Goal: Task Accomplishment & Management: Manage account settings

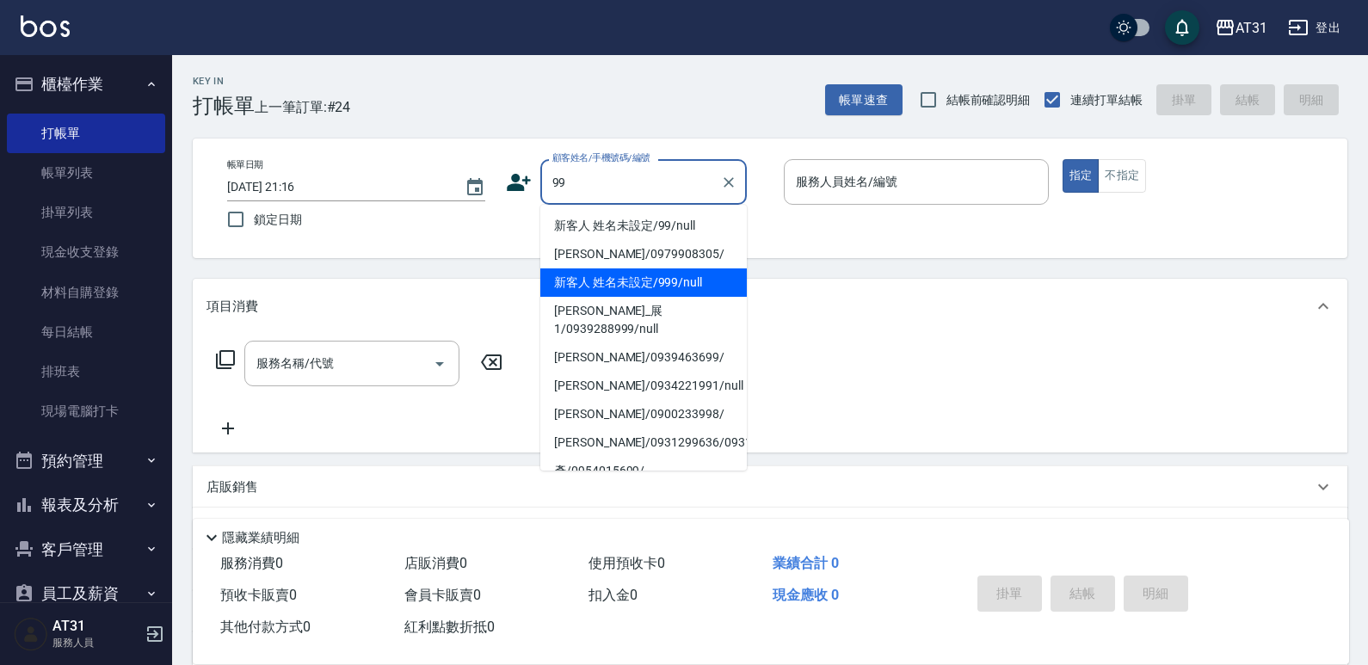
type input "新客人 姓名未設定/999/null"
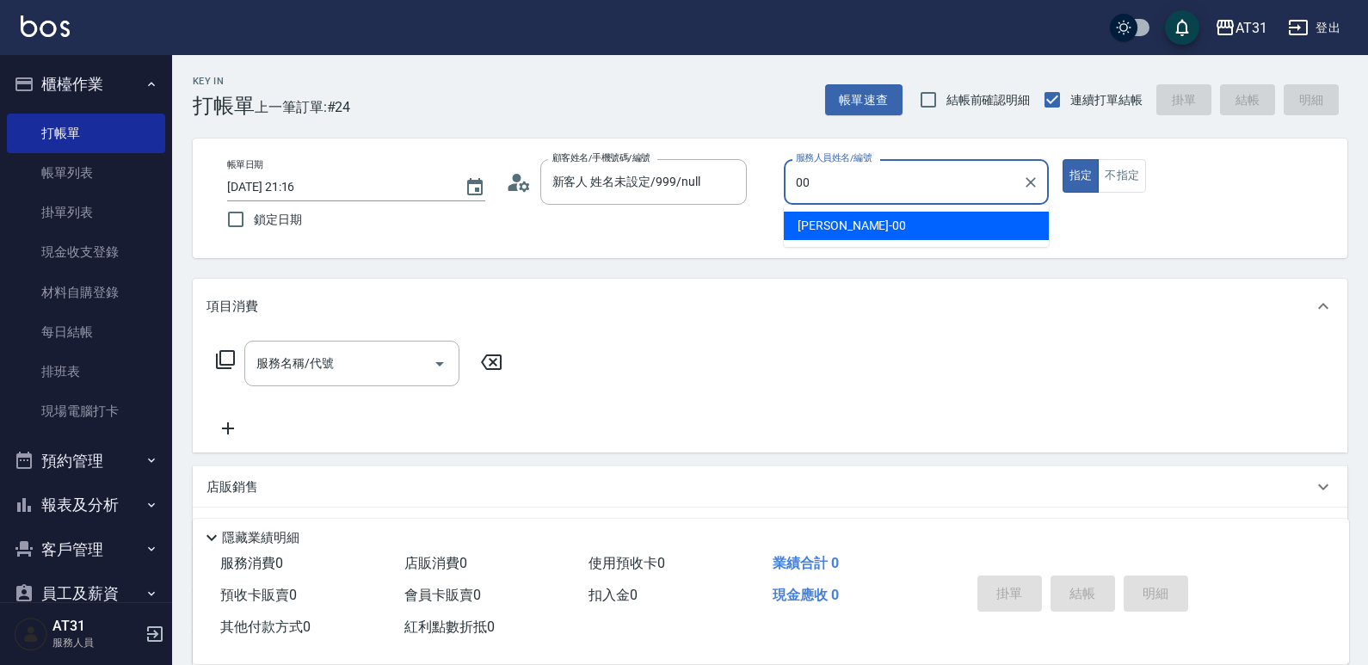
type input "[PERSON_NAME]-00"
type button "true"
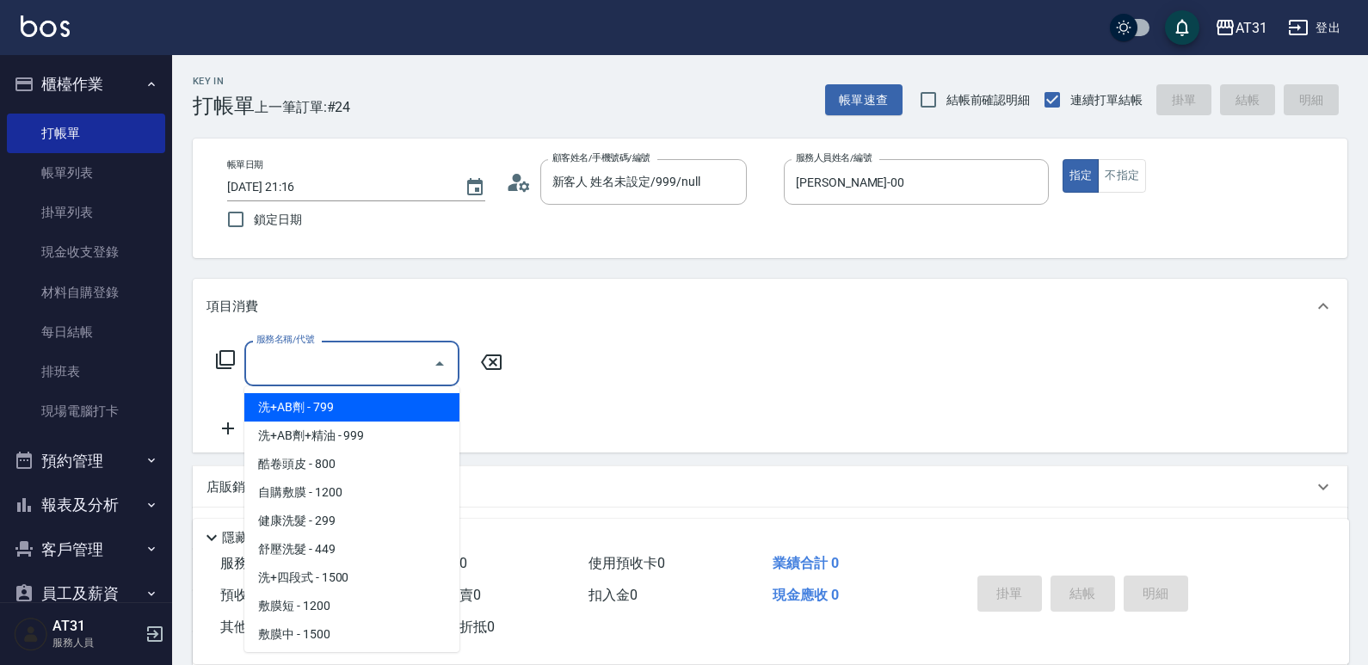
click at [387, 355] on input "服務名稱/代號" at bounding box center [339, 363] width 174 height 30
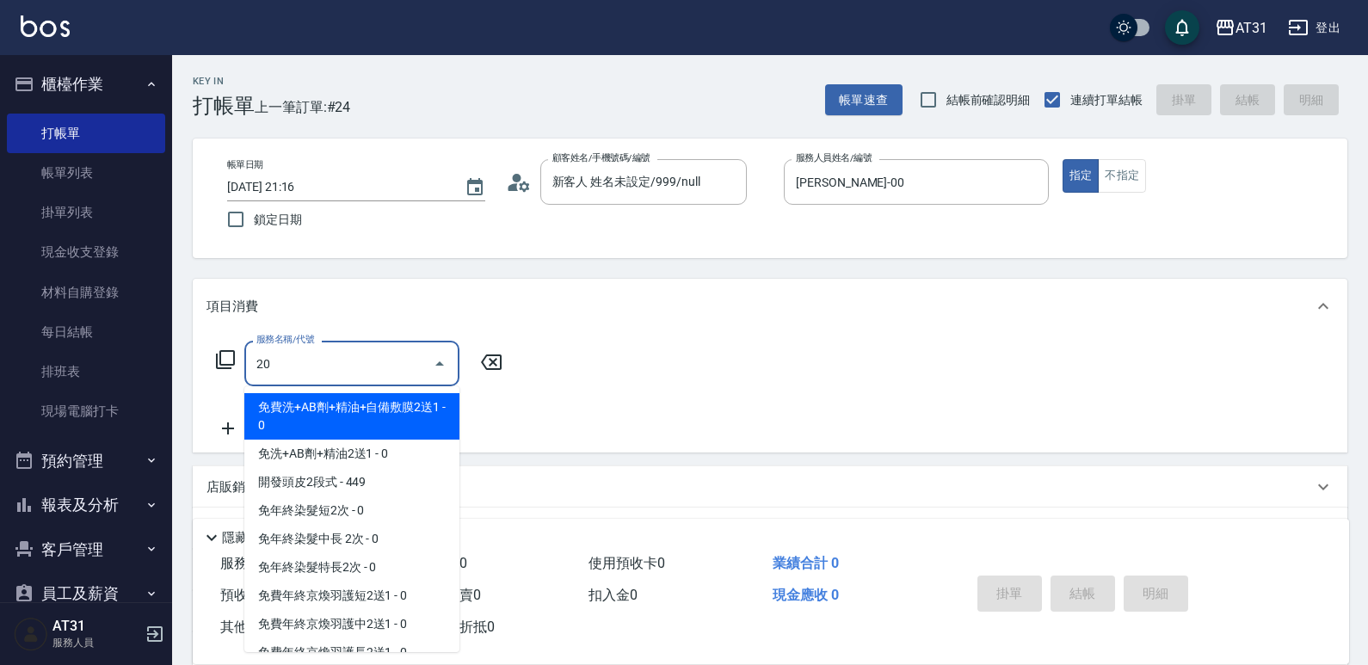
type input "201"
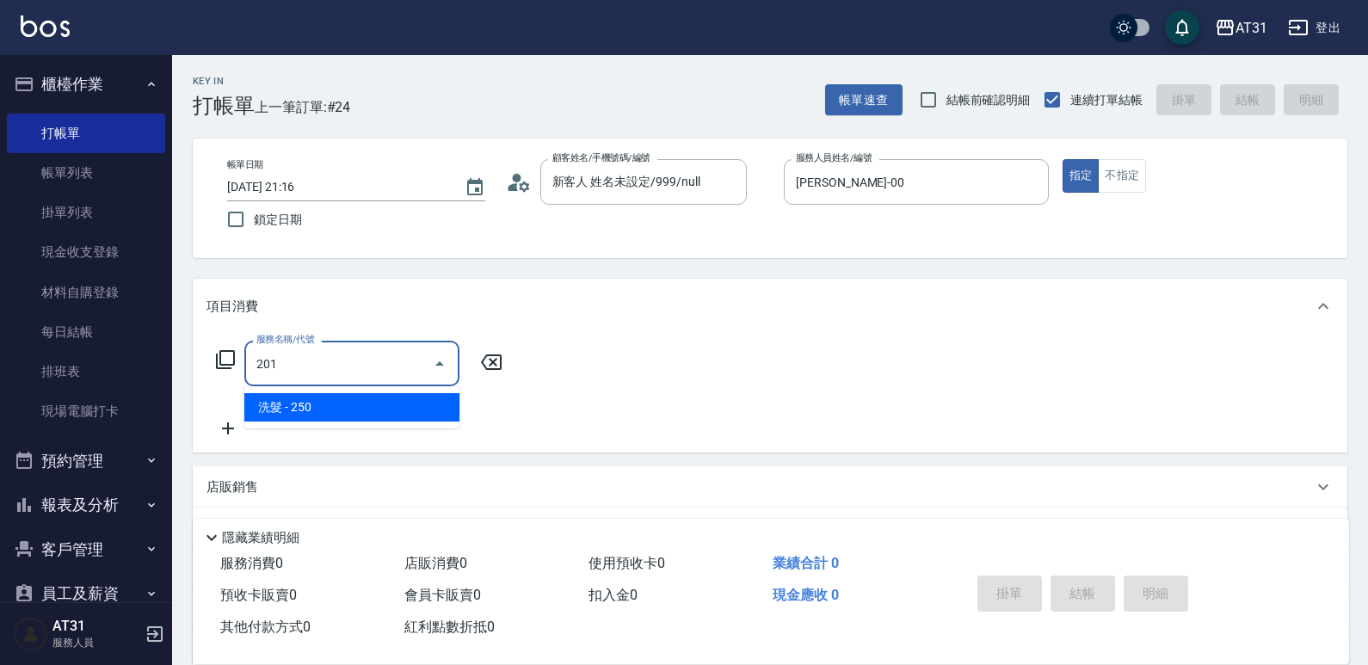
type input "20"
type input "洗髮(201)"
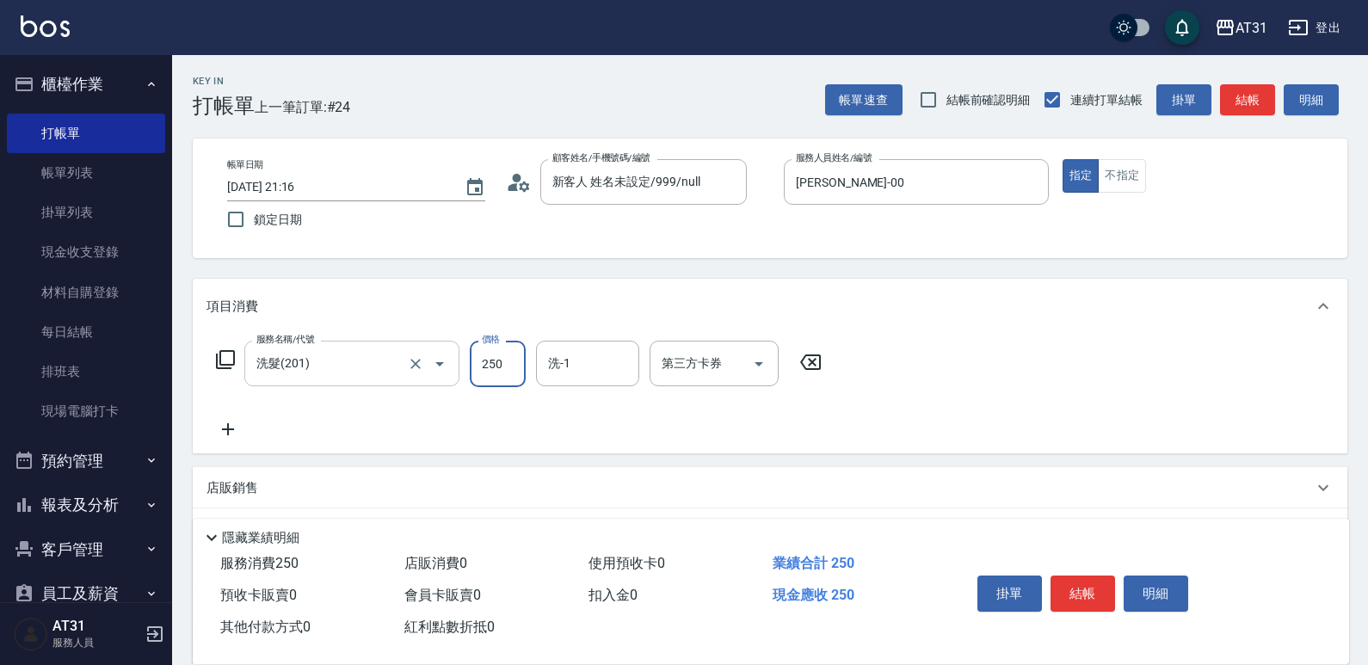
type input "0"
type input "40"
type input "400"
type input "Lyan-45"
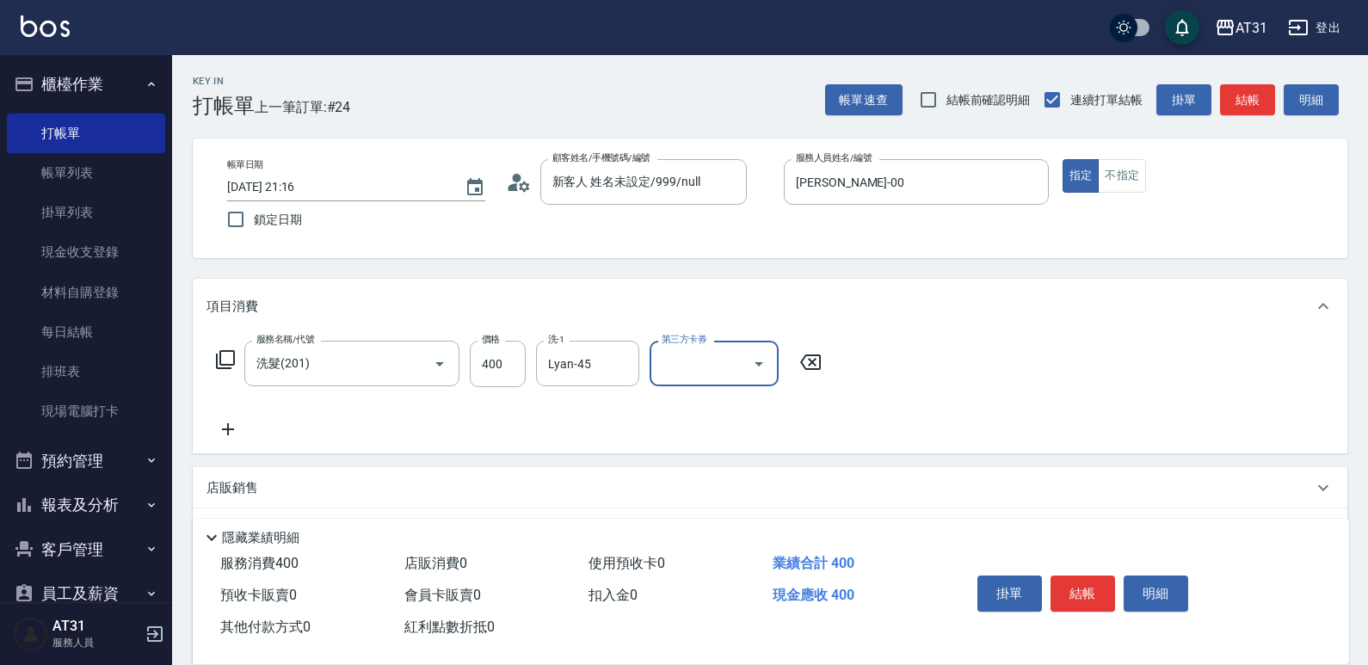
click at [1103, 590] on button "結帳" at bounding box center [1082, 594] width 65 height 36
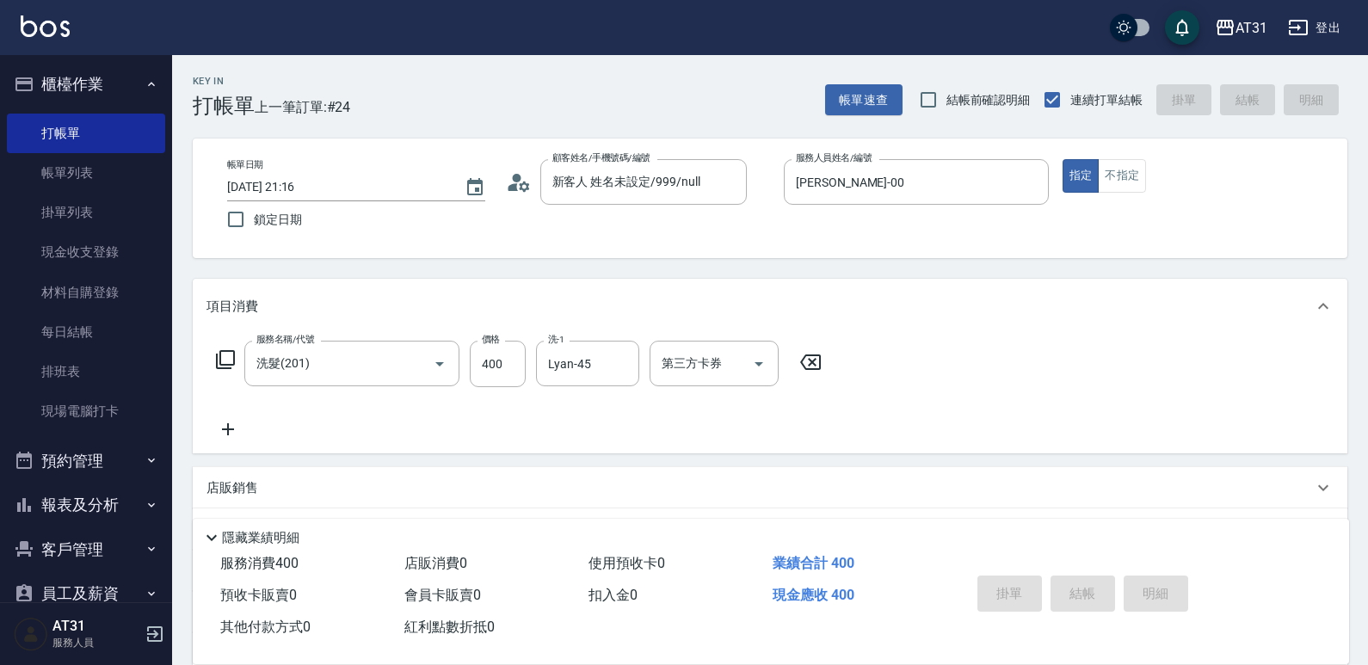
type input "[DATE] 21:52"
type input "0"
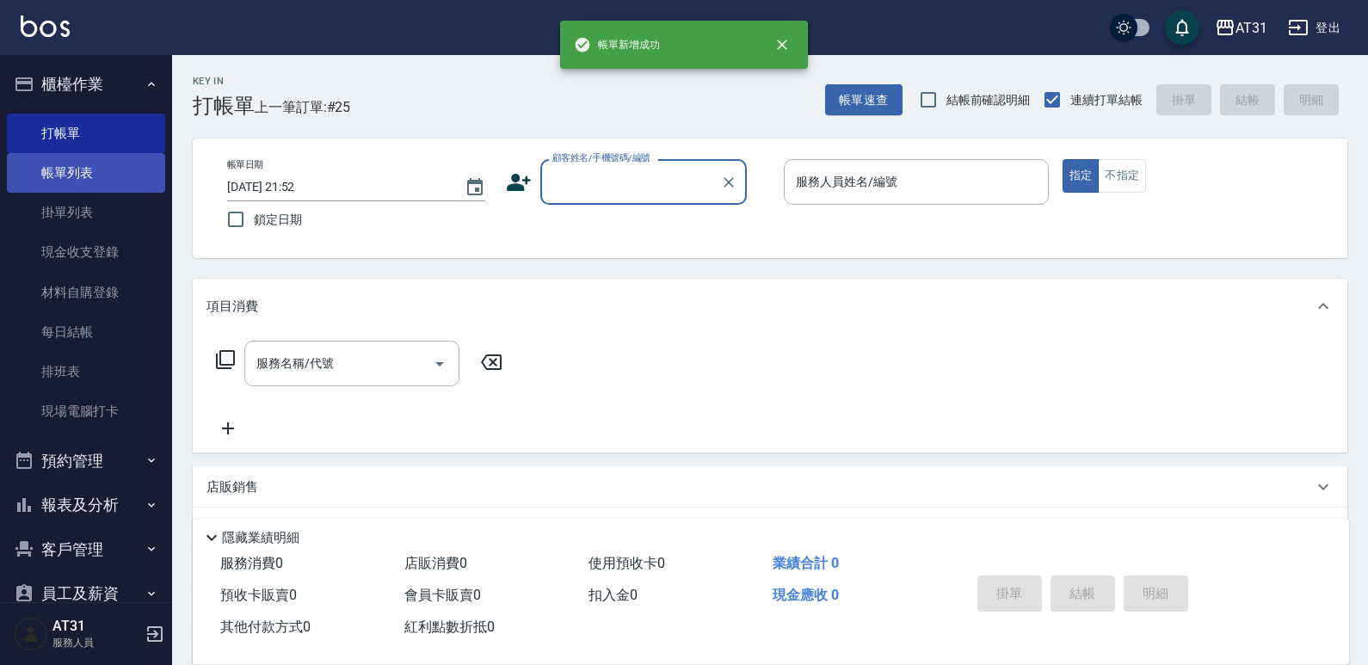
click at [88, 176] on link "帳單列表" at bounding box center [86, 173] width 158 height 40
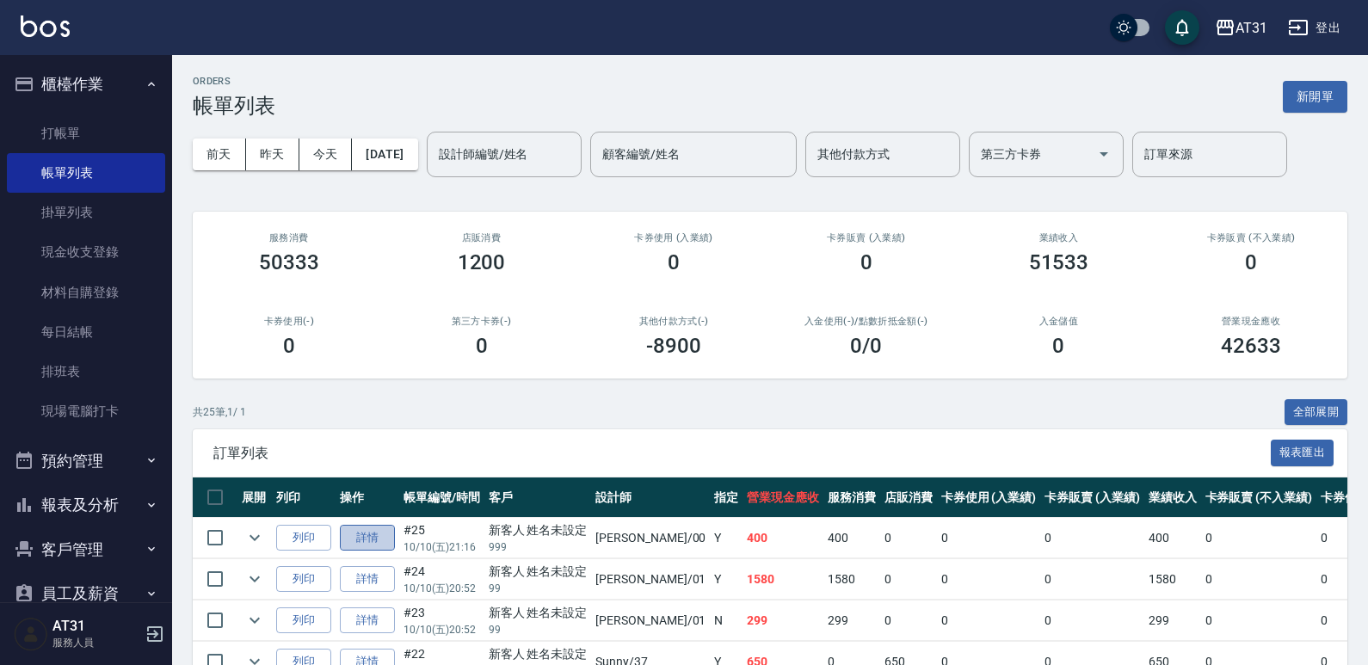
click at [366, 544] on link "詳情" at bounding box center [367, 538] width 55 height 27
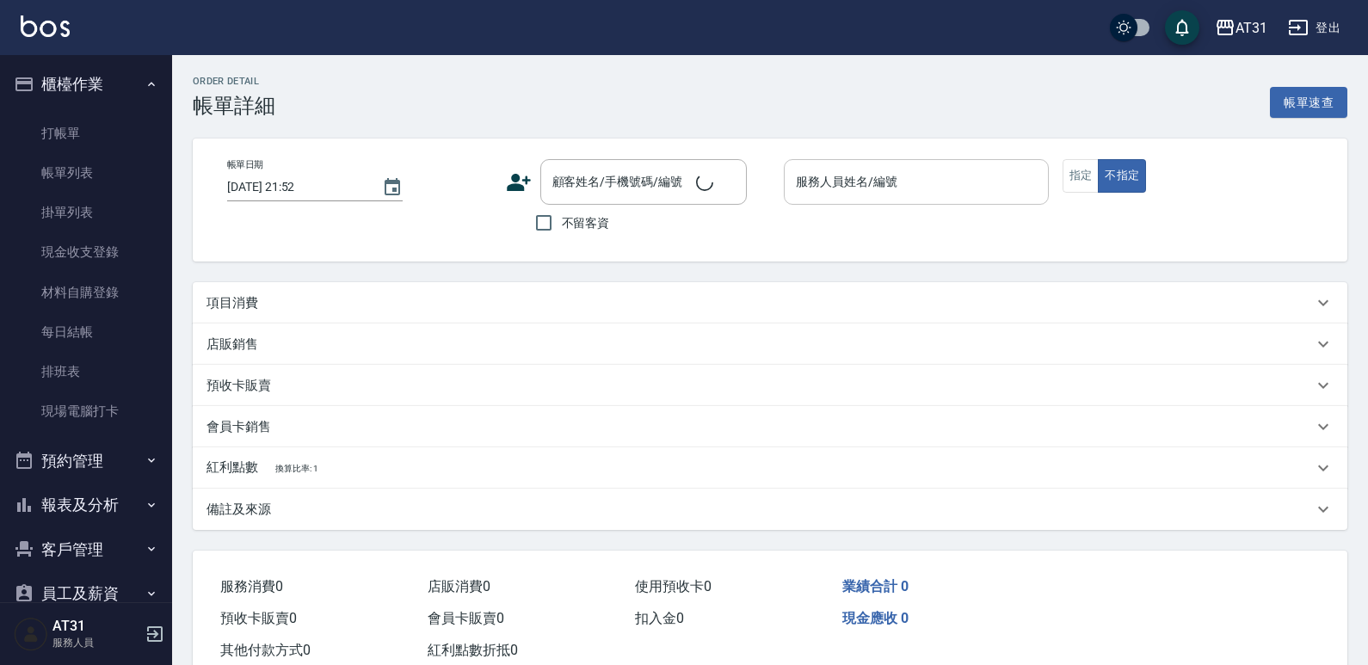
type input "[DATE] 21:16"
type input "[PERSON_NAME]-00"
type input "40"
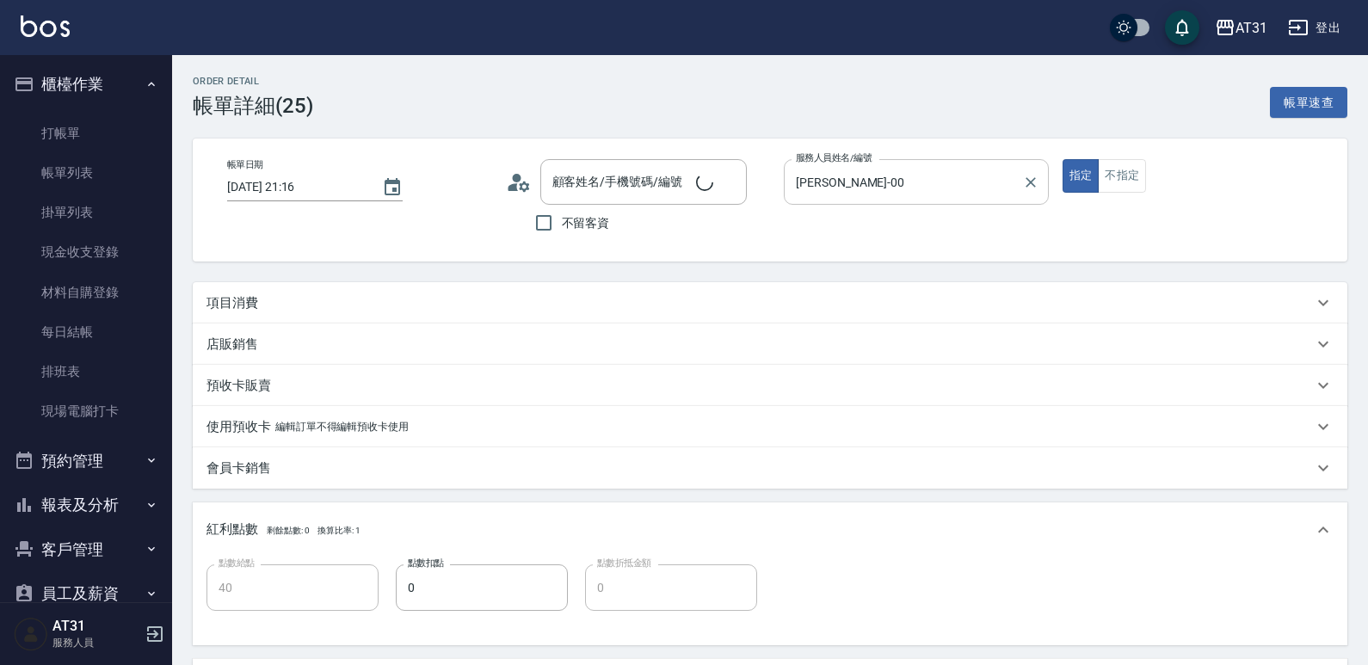
click at [863, 177] on input "[PERSON_NAME]-00" at bounding box center [904, 182] width 224 height 30
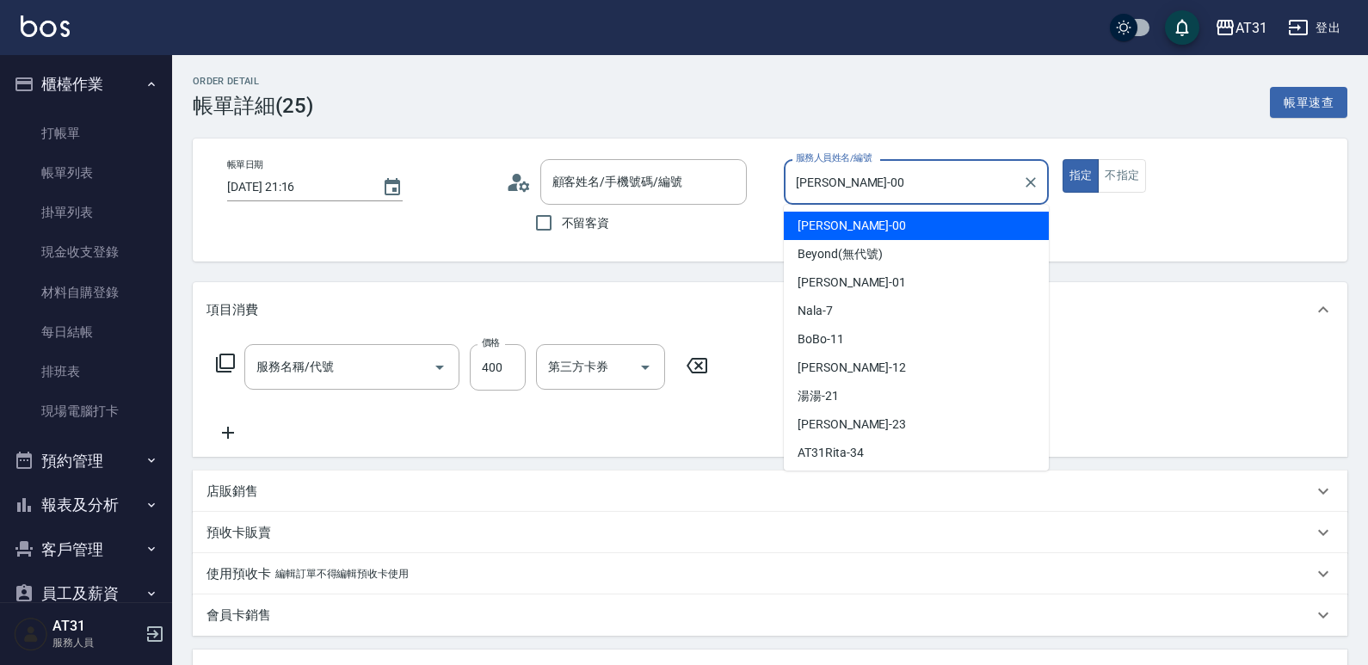
type input "新客人 姓名未設定/999/null"
type input "洗髮(201)"
drag, startPoint x: 863, startPoint y: 177, endPoint x: 743, endPoint y: 186, distance: 119.9
click at [743, 186] on div "帳單日期 [DATE] 21:16 顧客姓名/手機號碼/編號 新客人 姓名未設定/999/null 顧客姓名/手機號碼/編號 不留客資 服務人員姓名/編號 […" at bounding box center [769, 200] width 1113 height 82
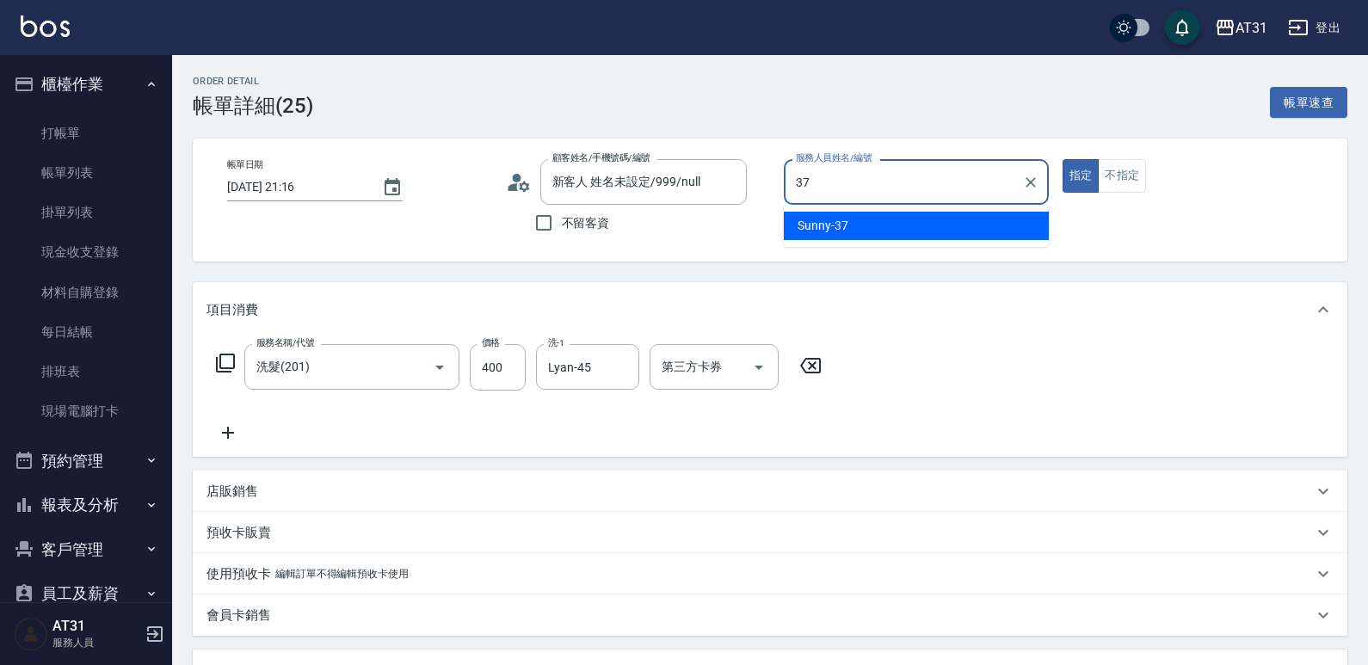
type input "Sunny-37"
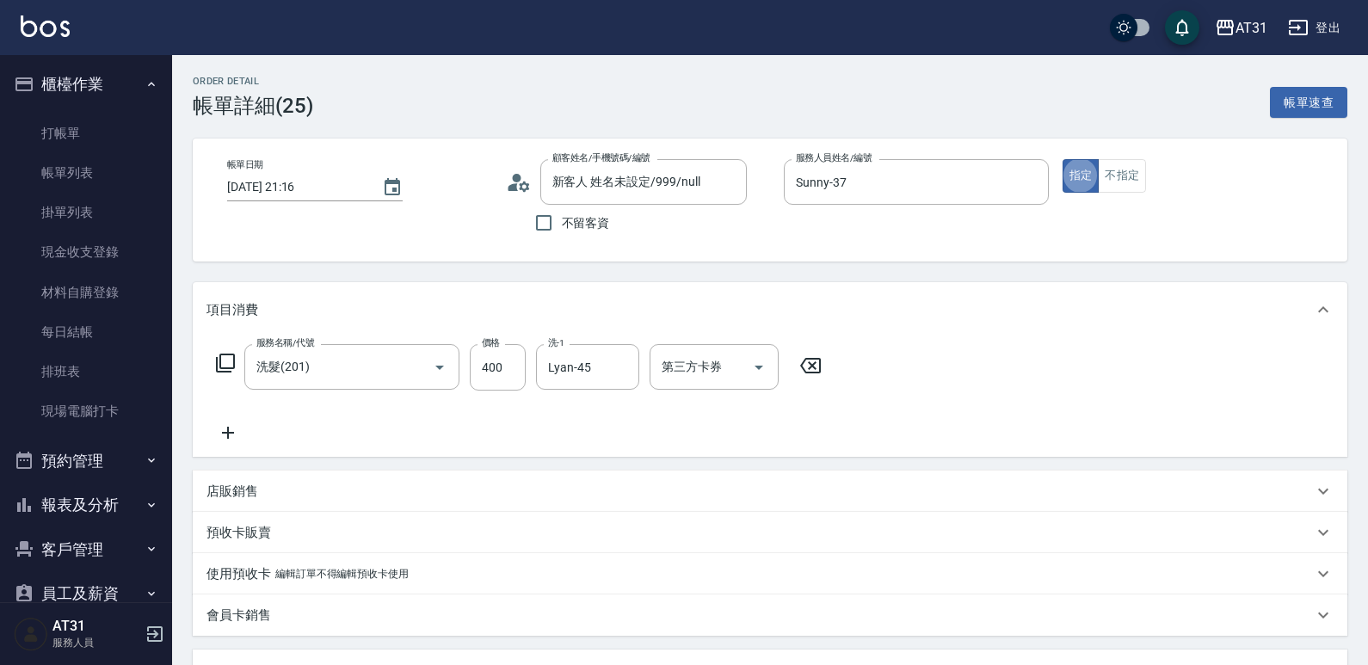
type button "true"
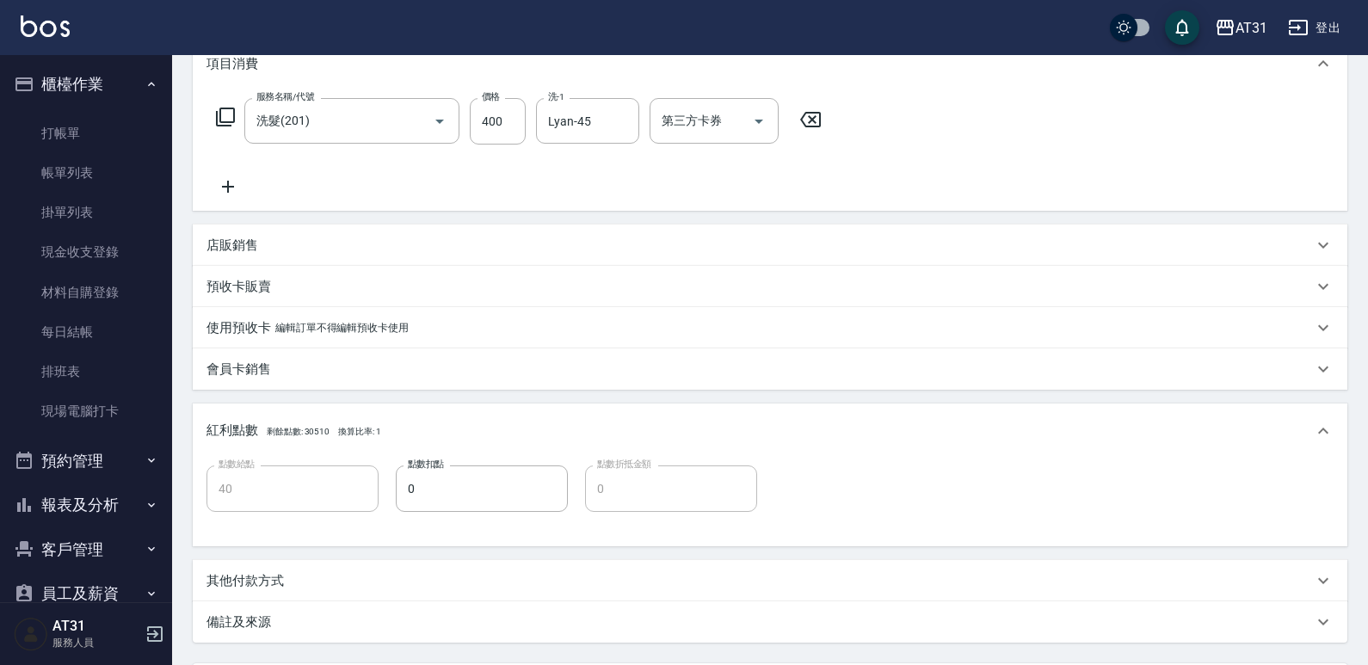
scroll to position [410, 0]
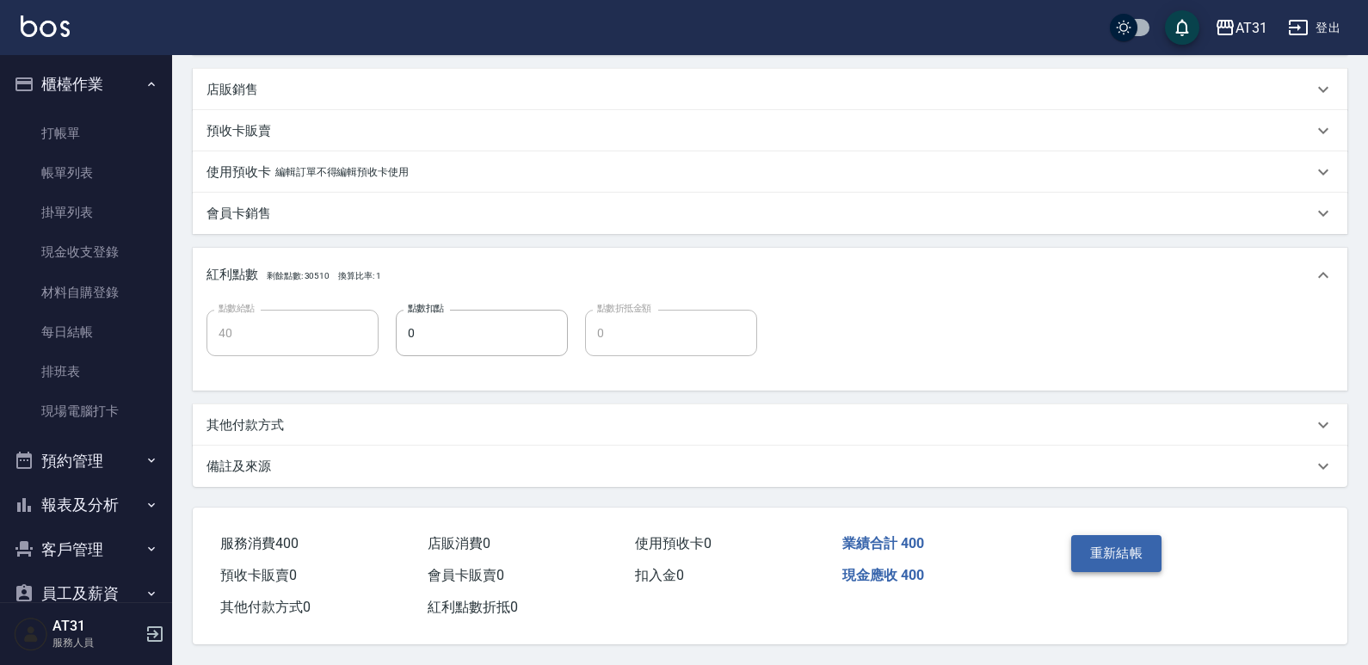
click at [1077, 537] on button "重新結帳" at bounding box center [1116, 553] width 91 height 36
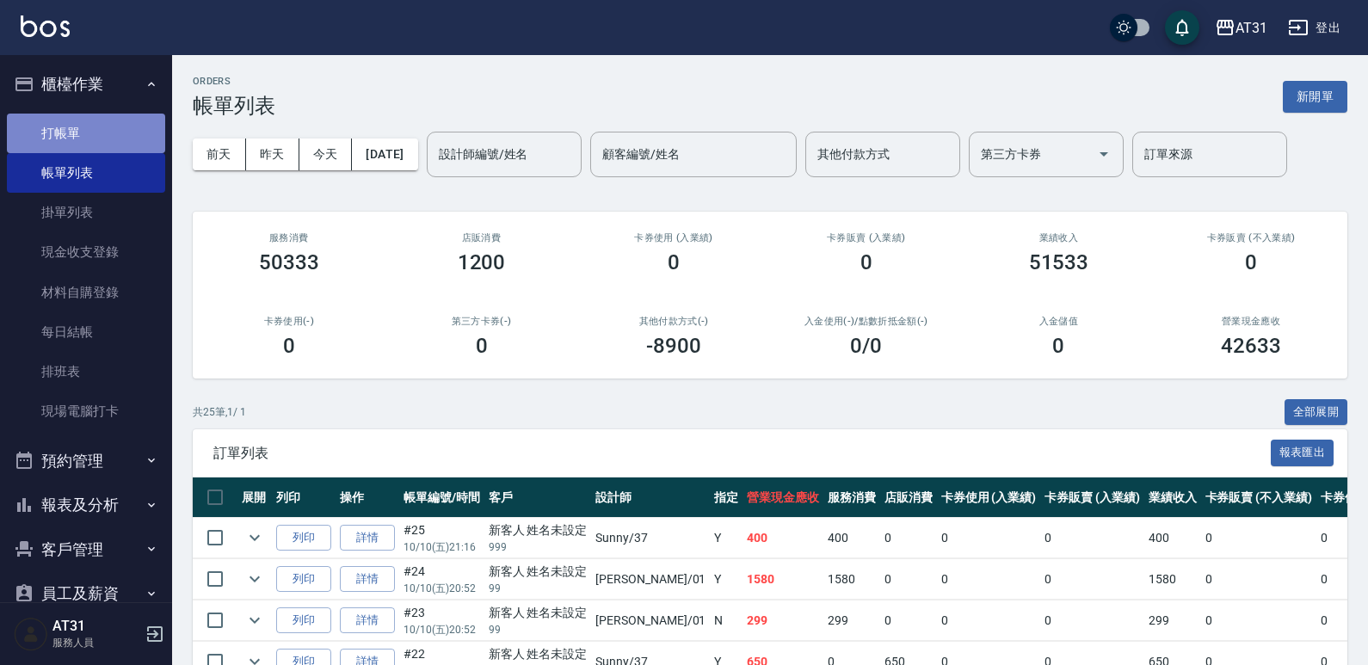
click at [126, 125] on link "打帳單" at bounding box center [86, 134] width 158 height 40
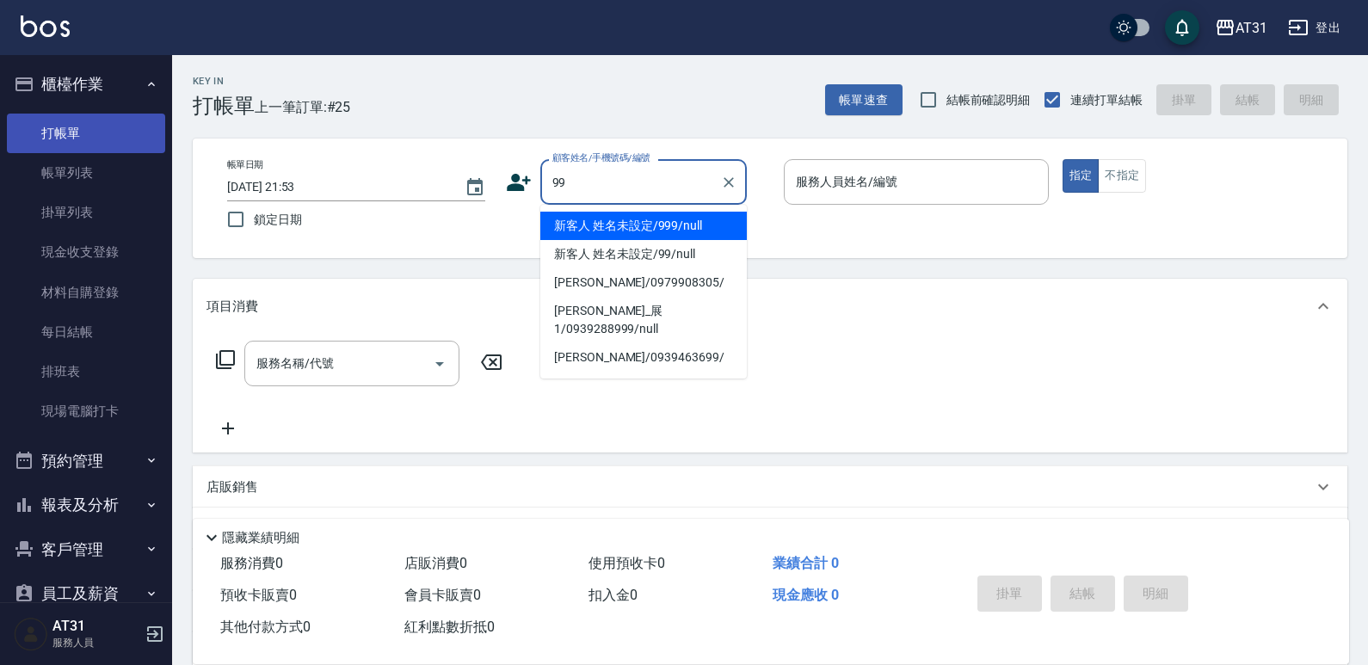
type input "新客人 姓名未設定/999/null"
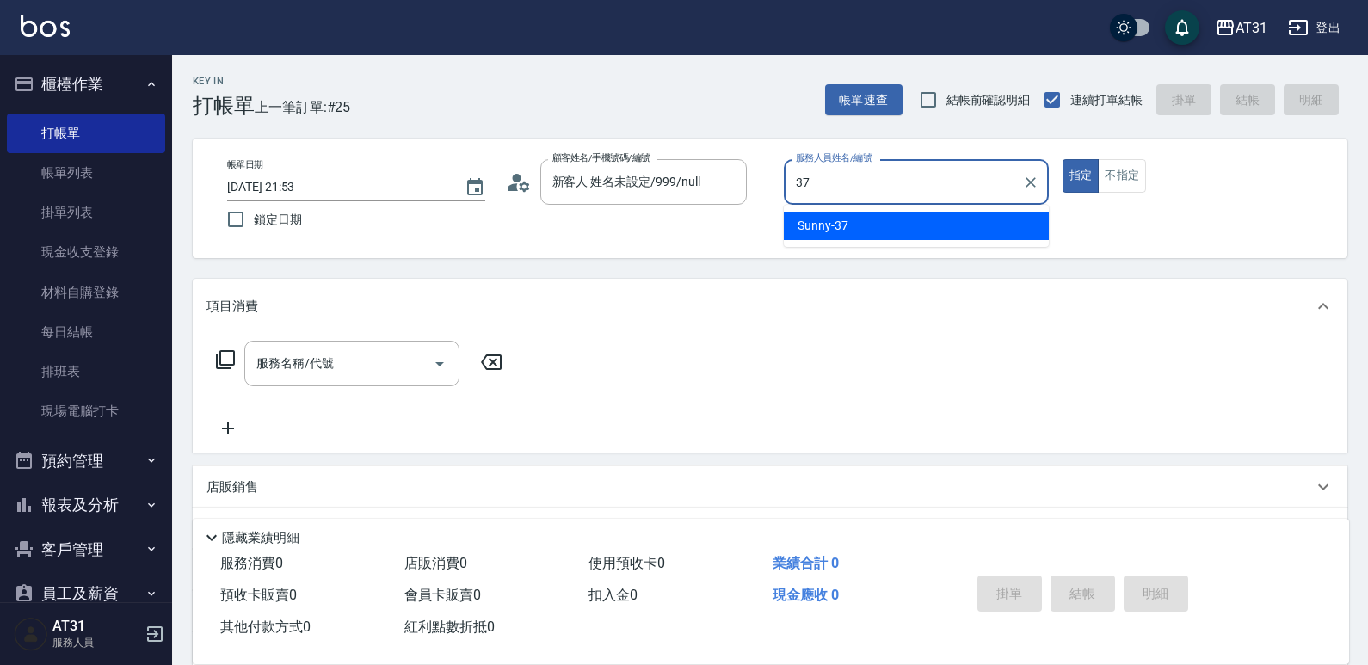
type input "Sunny-37"
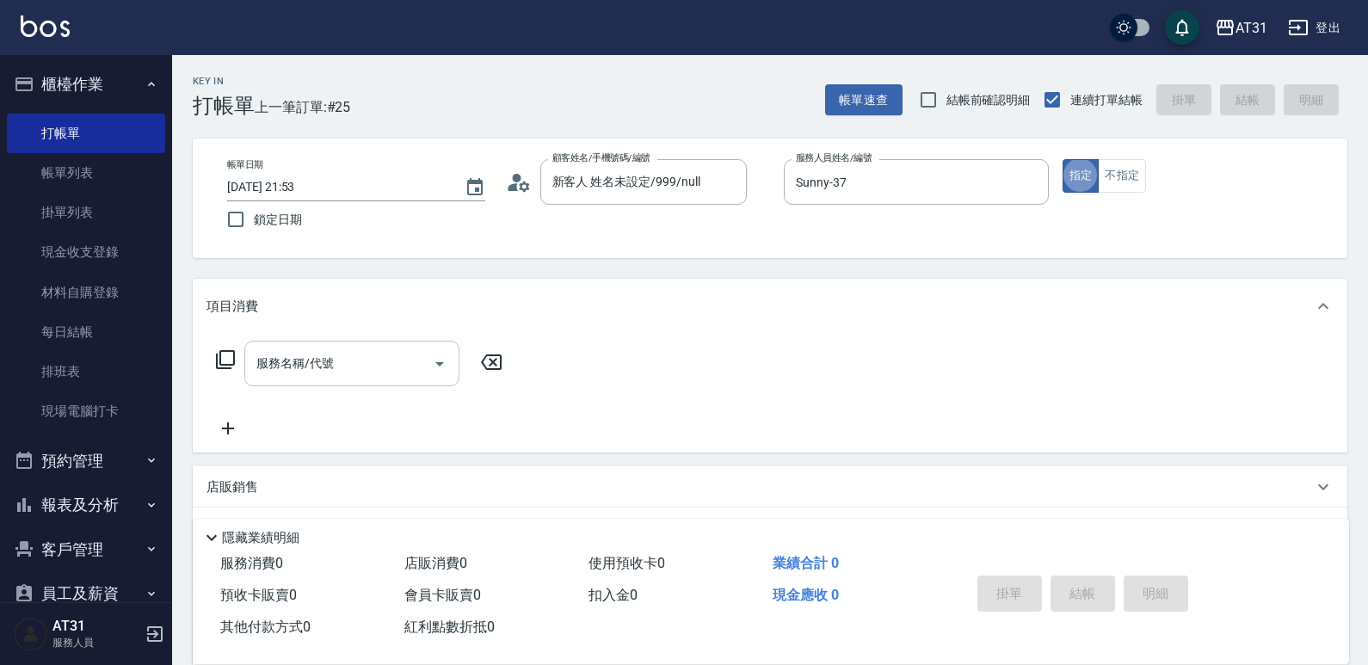
type button "true"
click at [318, 359] on input "服務名稱/代號" at bounding box center [339, 363] width 174 height 30
type input "新客人 姓名未設定/99/null"
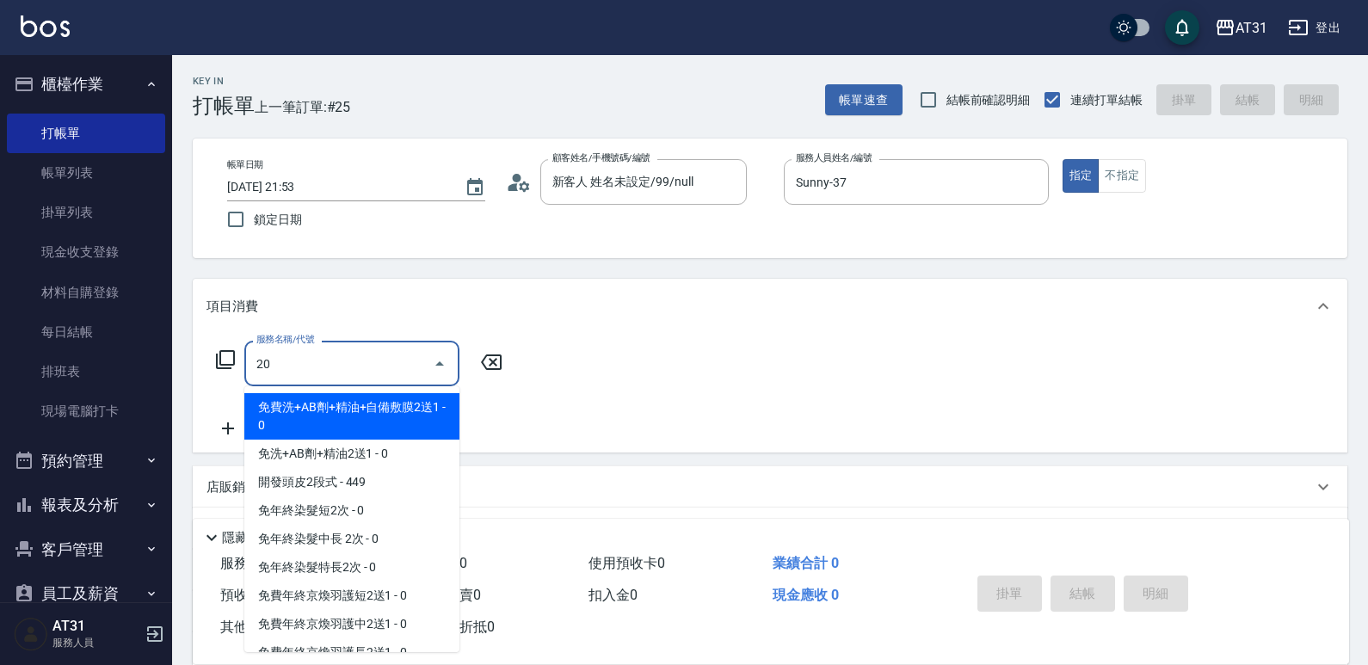
type input "201"
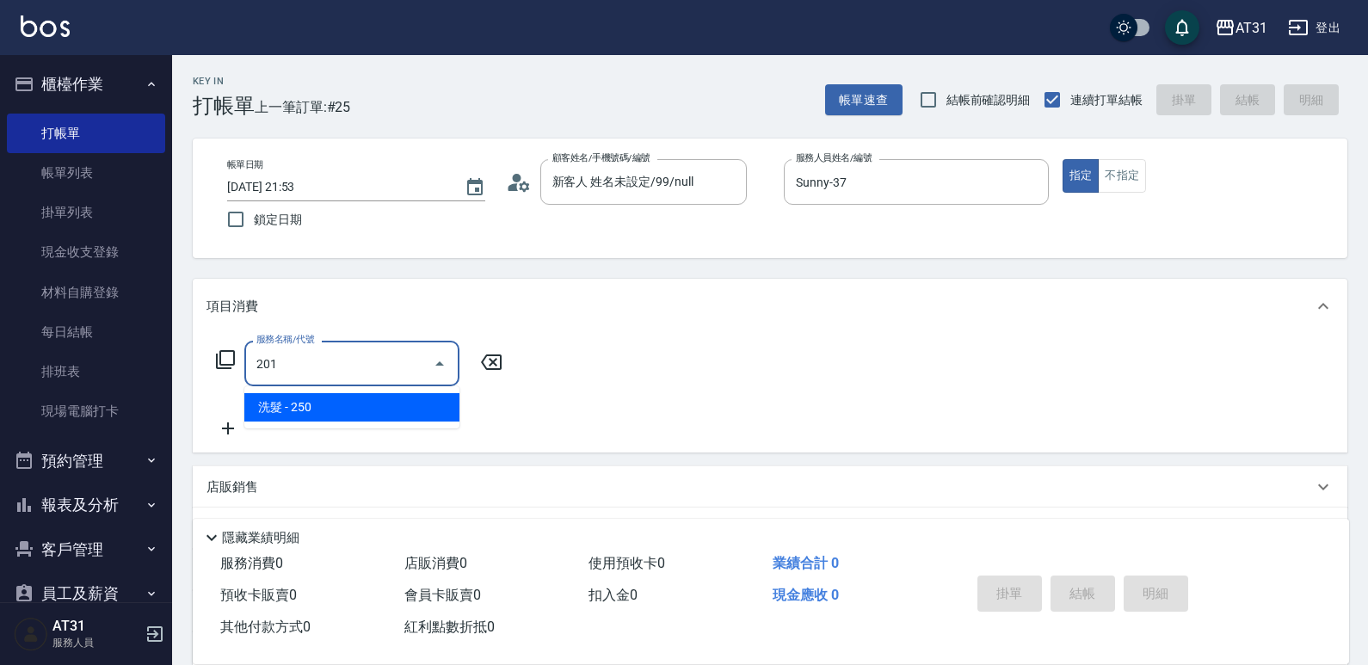
type input "20"
type input "洗髮(201)"
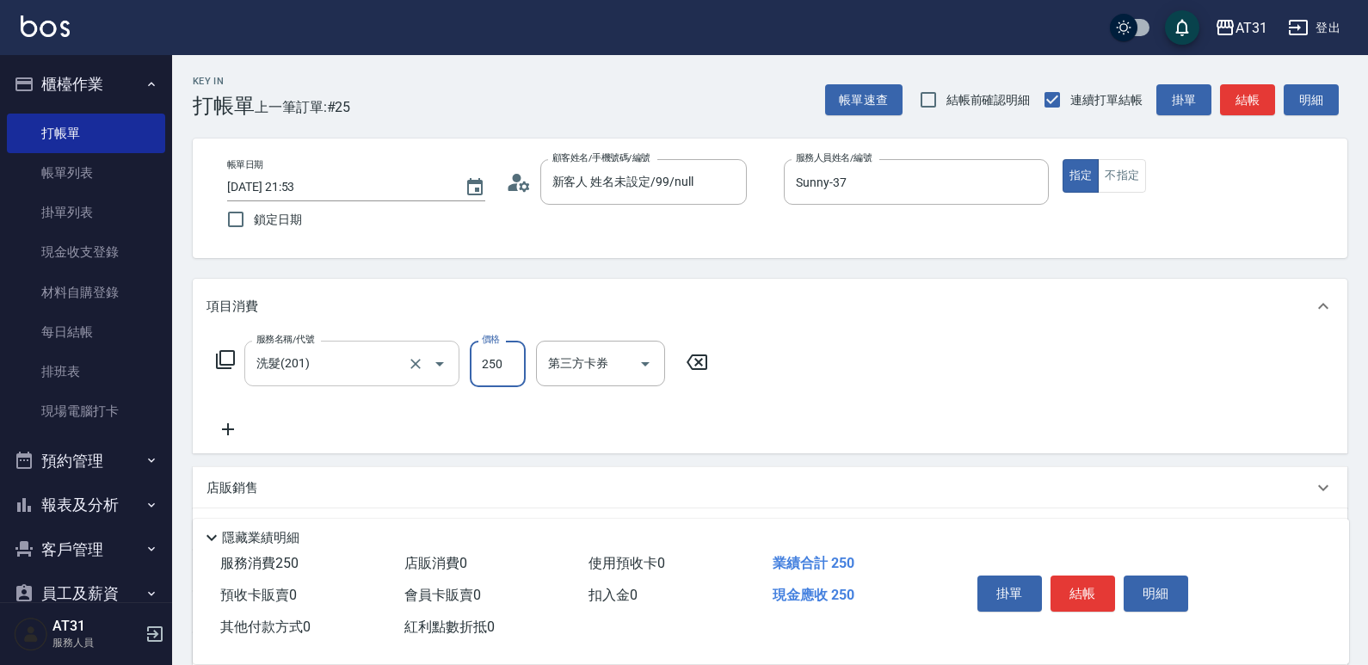
type input "0"
type input "60"
type input "600"
click at [1089, 598] on button "結帳" at bounding box center [1082, 594] width 65 height 36
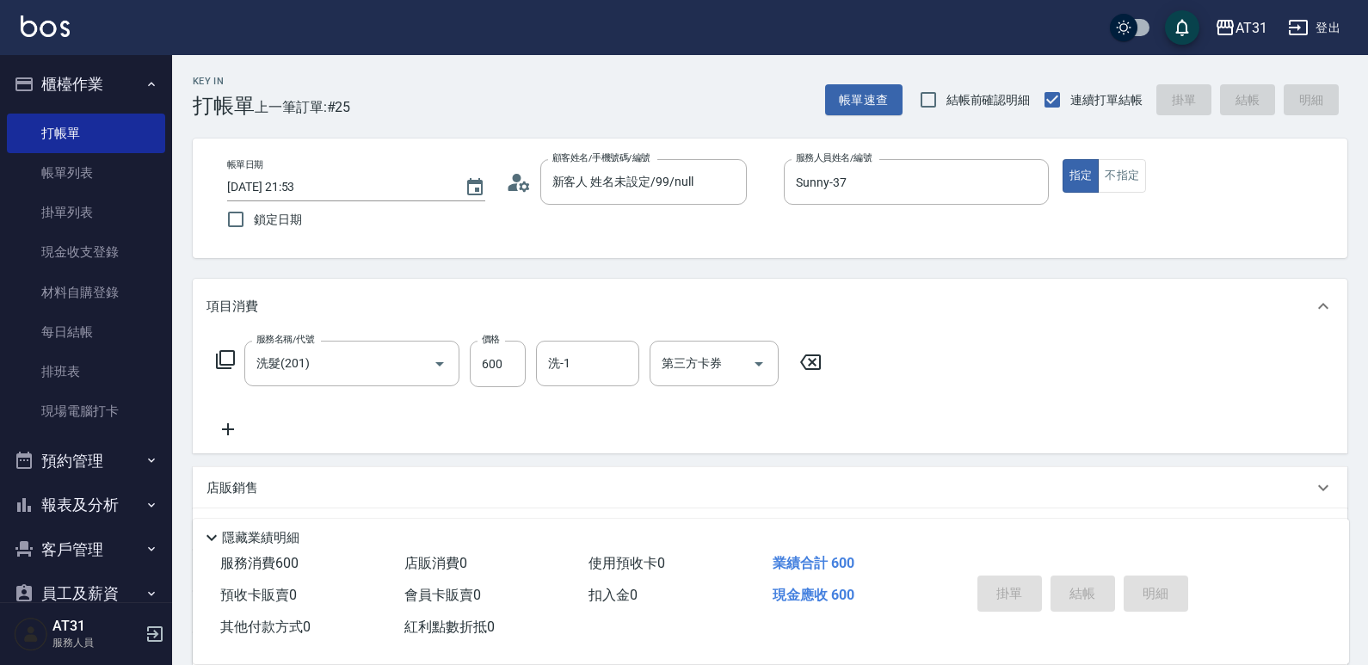
type input "0"
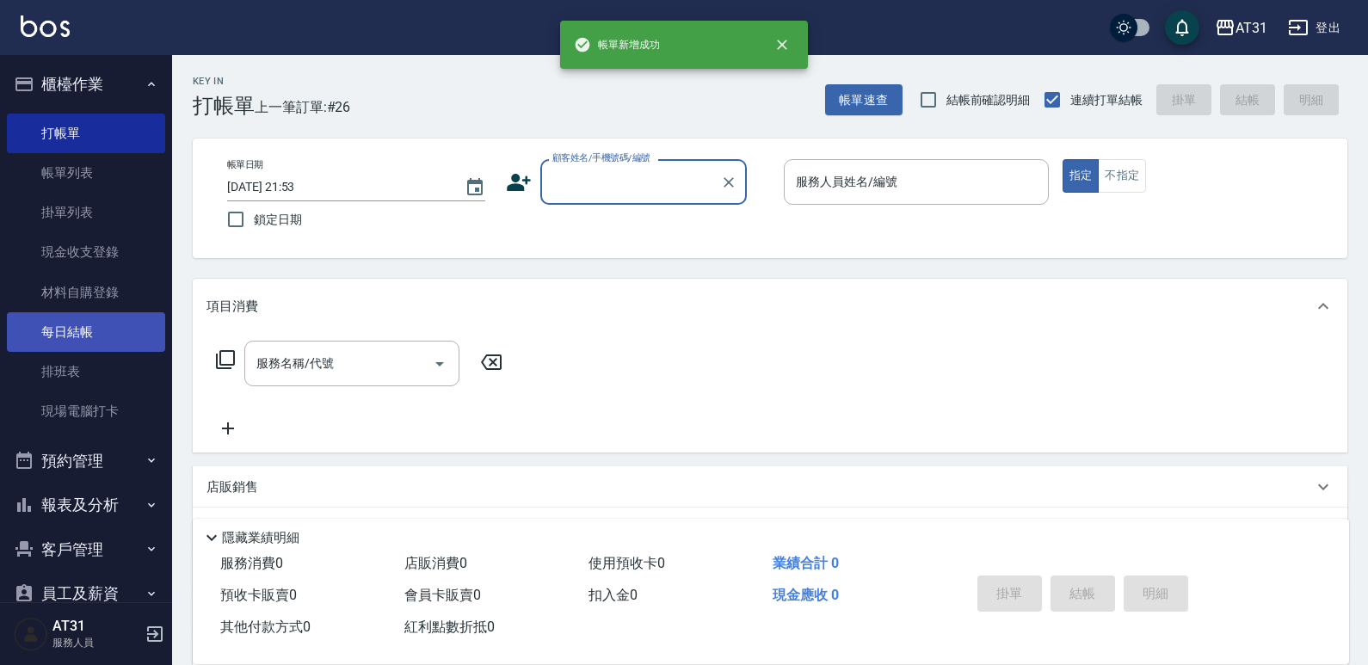
click at [99, 315] on link "每日結帳" at bounding box center [86, 332] width 158 height 40
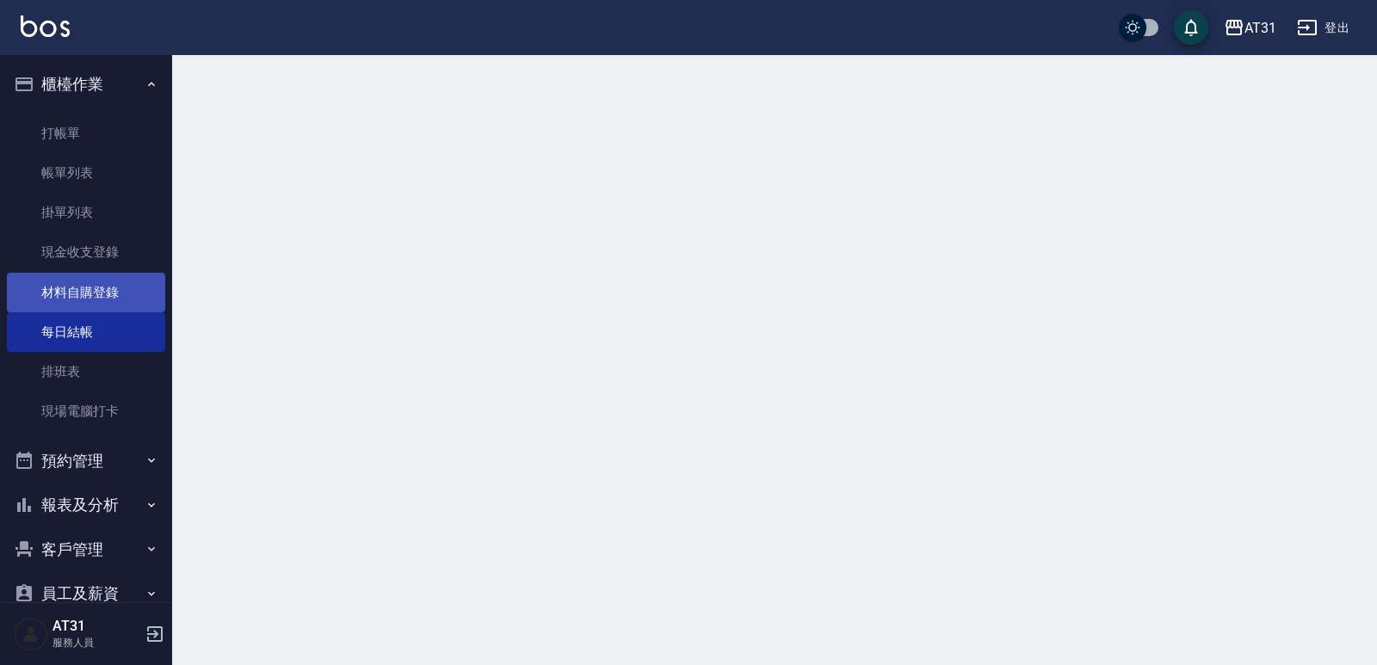
click at [99, 304] on link "材料自購登錄" at bounding box center [86, 293] width 158 height 40
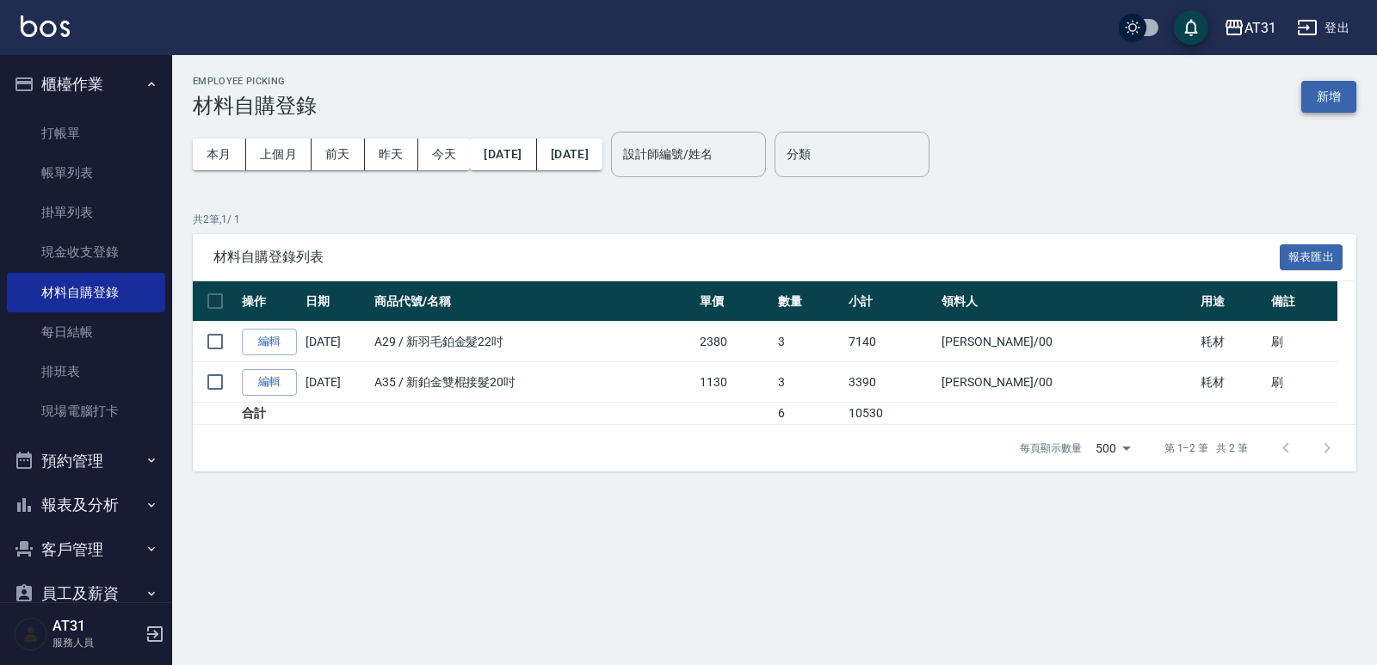
click at [1343, 96] on button "新增" at bounding box center [1328, 97] width 55 height 32
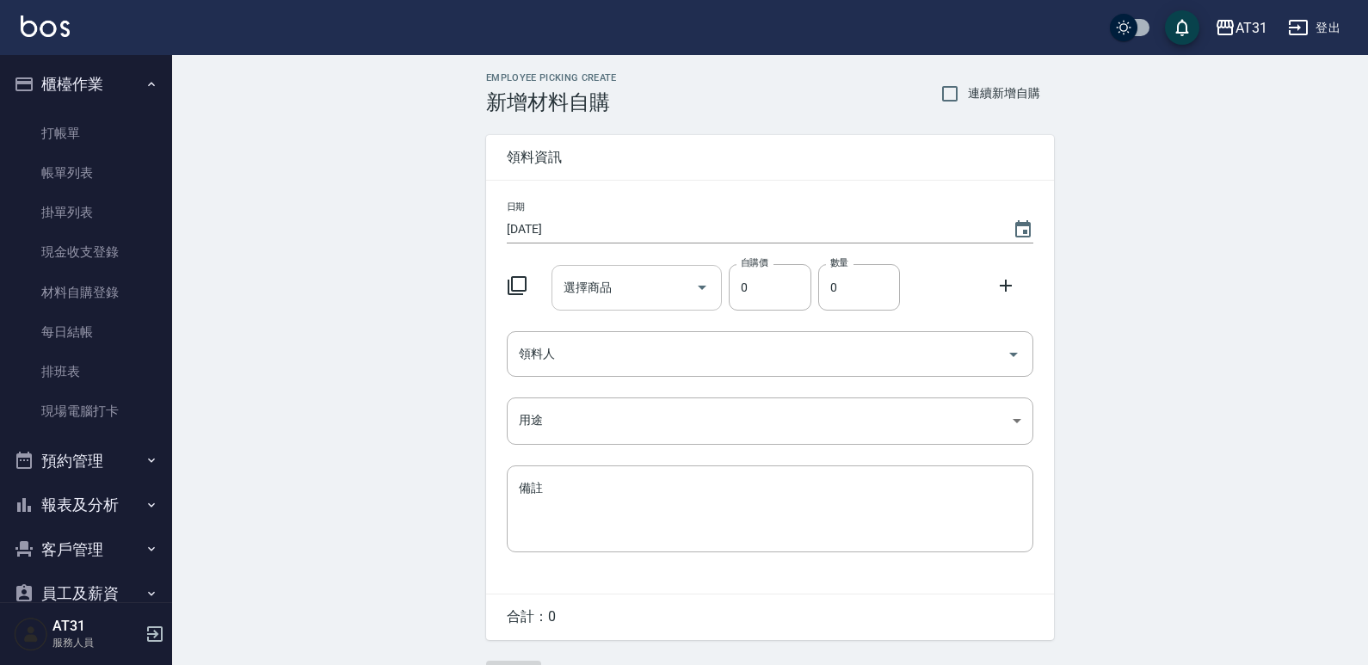
click at [638, 265] on div "選擇商品" at bounding box center [636, 288] width 171 height 46
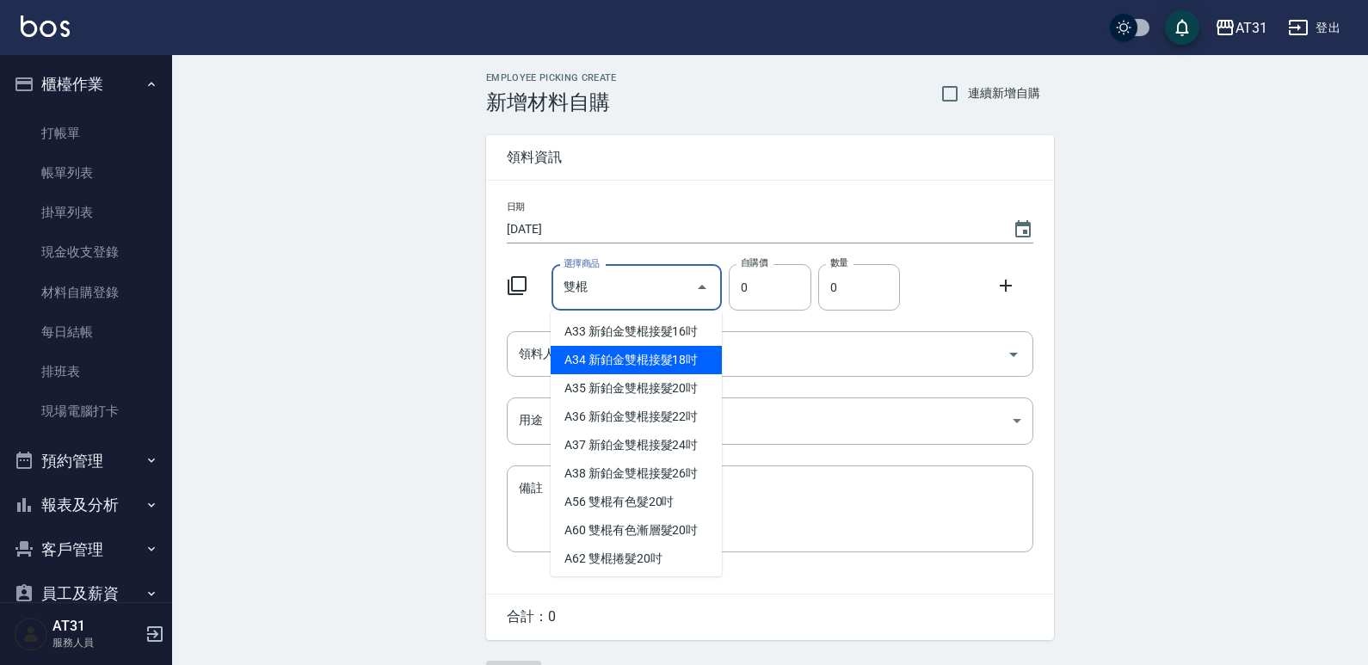
click at [620, 359] on li "A34 新鉑金雙棍接髮18吋" at bounding box center [636, 360] width 171 height 28
type input "新鉑金雙棍接髮18吋"
type input "1080"
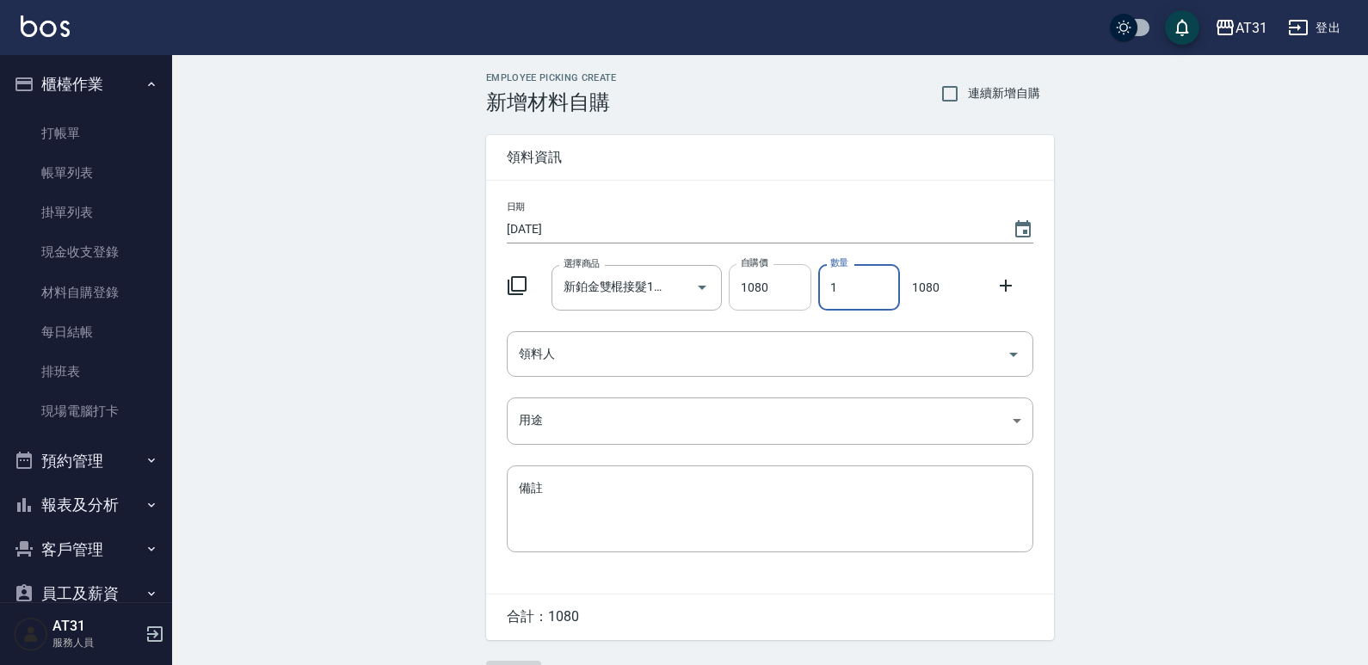
drag, startPoint x: 856, startPoint y: 286, endPoint x: 747, endPoint y: 299, distance: 109.9
click at [801, 295] on div "選擇商品 新鉑金雙棍接髮18吋 選擇商品 自購價 1080 自購價 數量 1 數量 1080" at bounding box center [766, 283] width 533 height 53
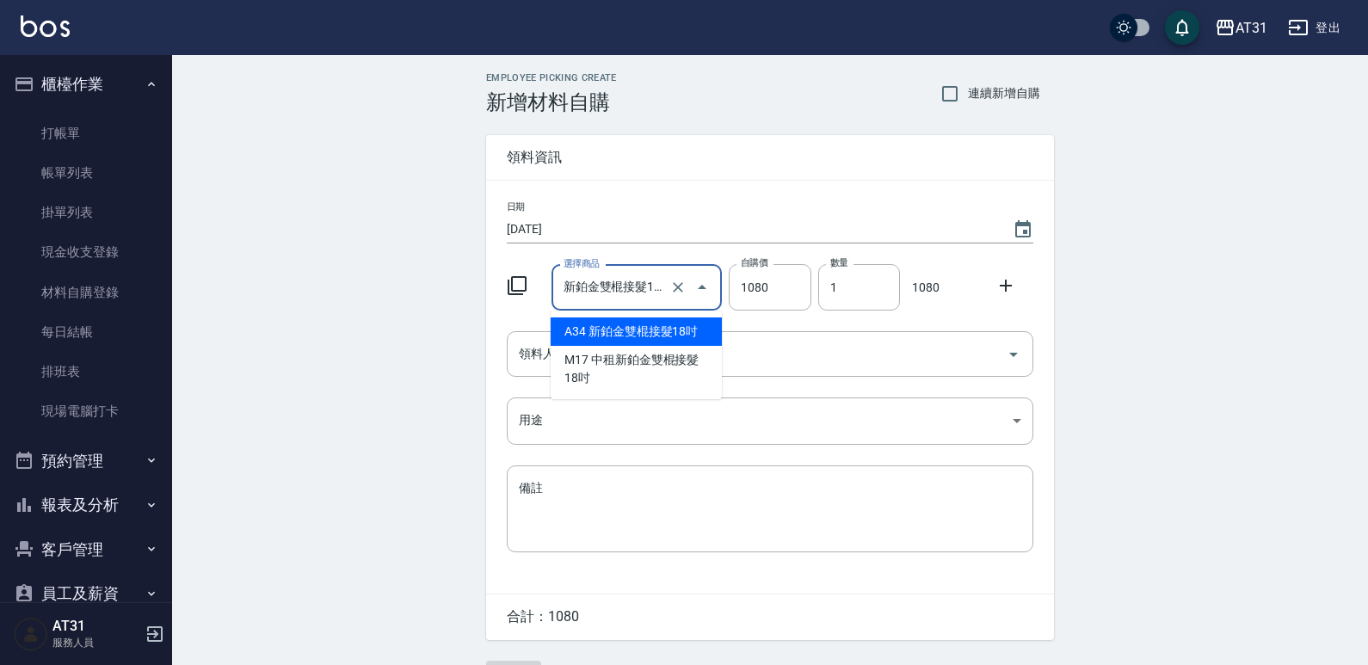
click at [659, 282] on input "新鉑金雙棍接髮18吋" at bounding box center [613, 288] width 108 height 30
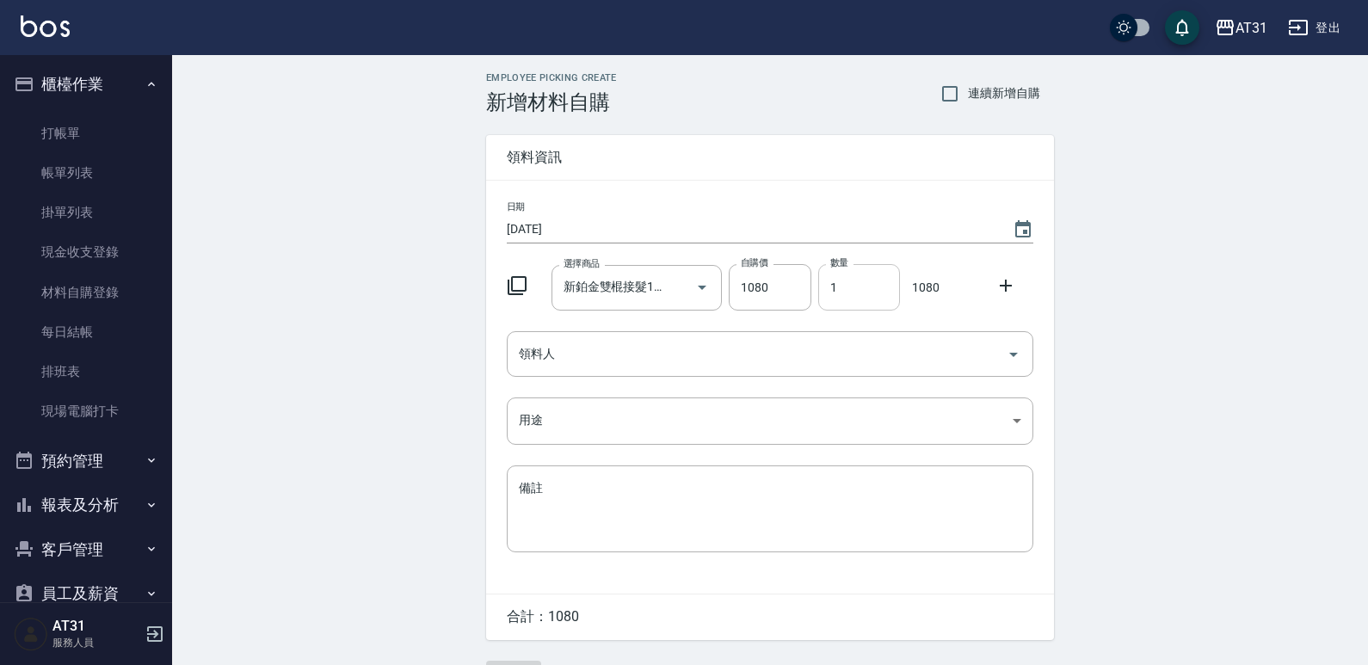
drag, startPoint x: 846, startPoint y: 268, endPoint x: 826, endPoint y: 282, distance: 24.1
click at [799, 287] on div "選擇商品 新鉑金雙棍接髮18吋 選擇商品 自購價 1080 自購價 數量 1 數量 1080" at bounding box center [766, 283] width 533 height 53
drag, startPoint x: 856, startPoint y: 283, endPoint x: 745, endPoint y: 295, distance: 111.6
click at [745, 295] on div "選擇商品 新鉑金雙棍接髮18吋 選擇商品 自購價 1080 自購價 數量 1 數量 1080" at bounding box center [766, 283] width 533 height 53
click at [720, 337] on div "領料人" at bounding box center [770, 354] width 527 height 46
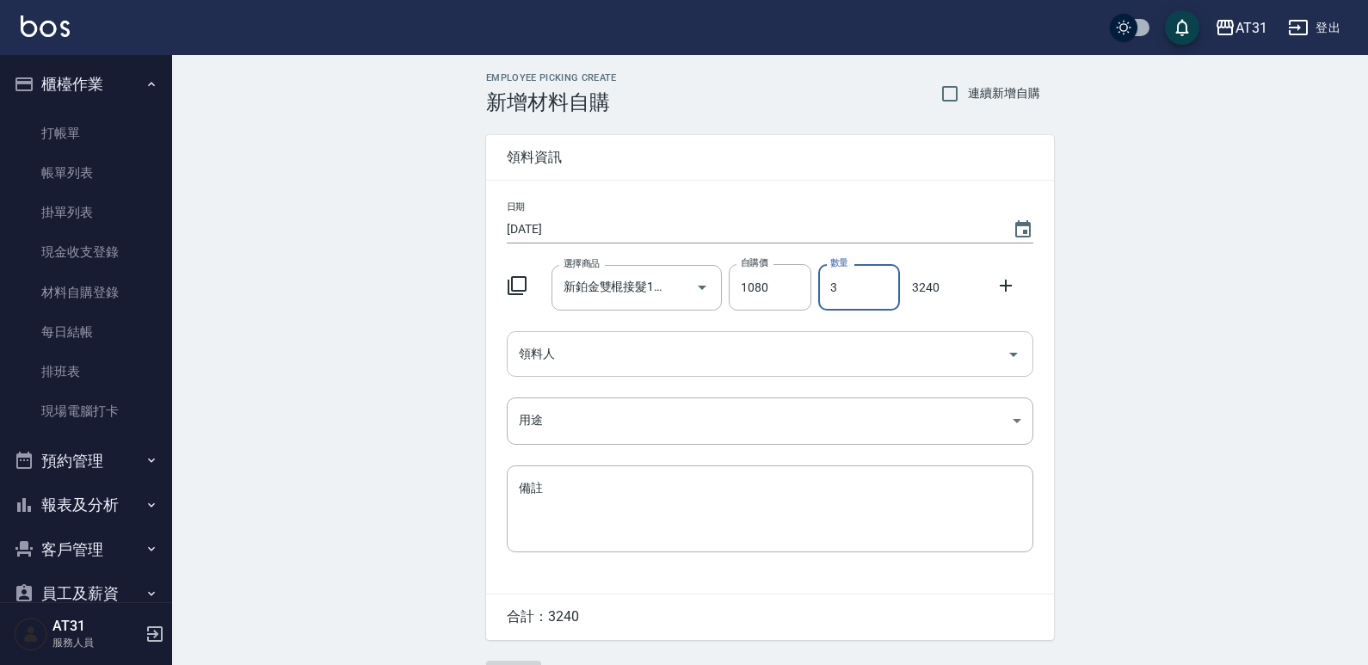
type input "3"
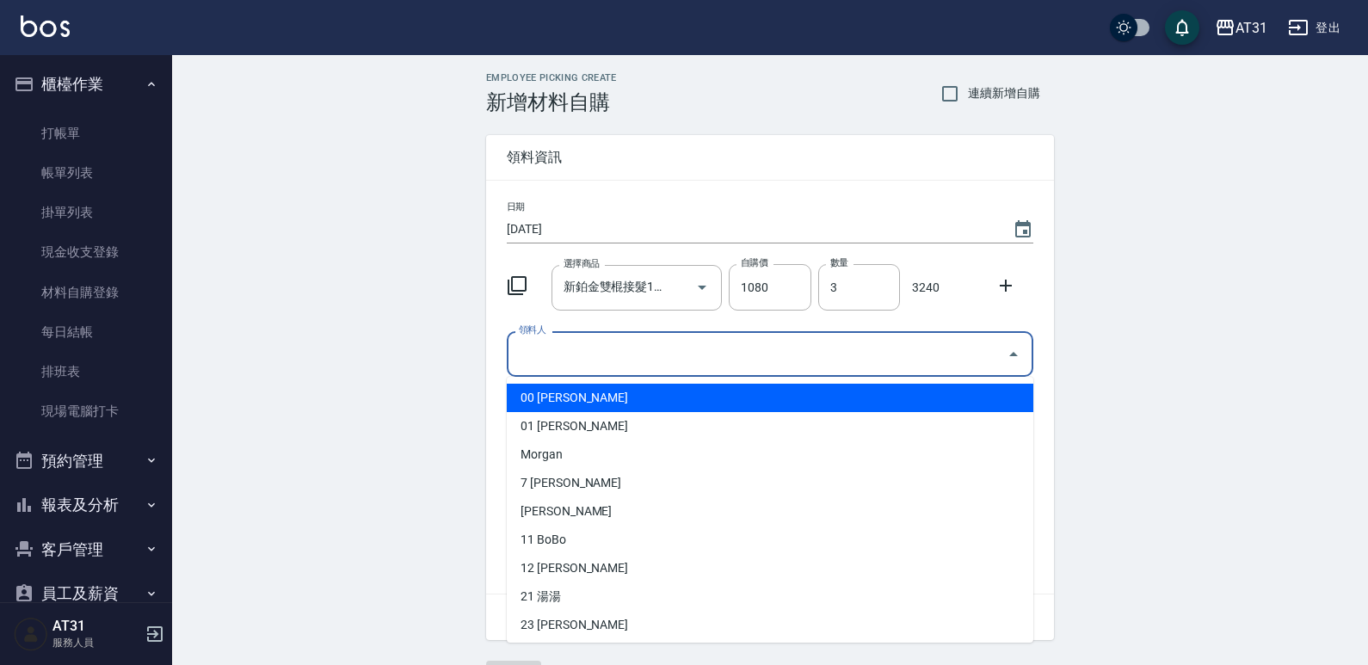
click at [691, 394] on li "00 [PERSON_NAME]" at bounding box center [770, 398] width 527 height 28
type input "[PERSON_NAME]"
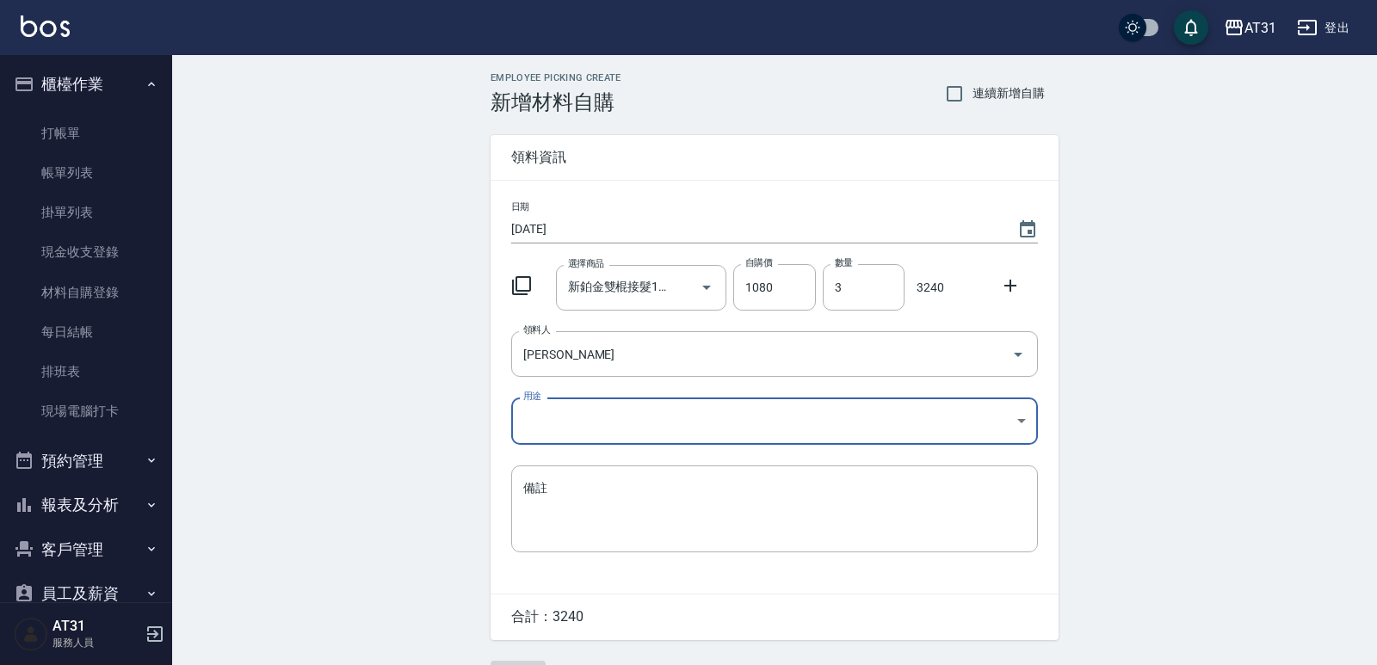
click at [666, 429] on body "AT31 登出 櫃檯作業 打帳單 帳單列表 掛單列表 現金收支登錄 材料自購登錄 每日結帳 排班表 現場電腦打卡 預約管理 預約管理 單日預約紀錄 單週預約紀…" at bounding box center [688, 354] width 1377 height 709
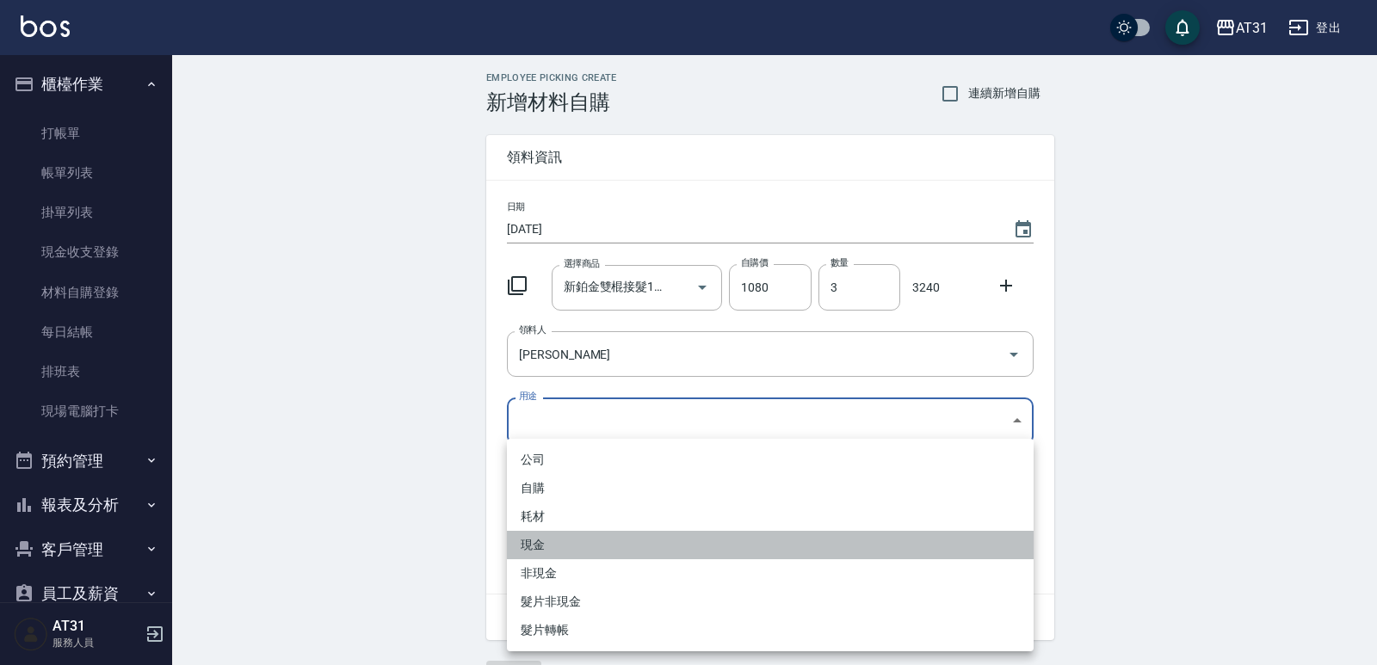
click at [566, 551] on li "現金" at bounding box center [770, 545] width 527 height 28
type input "現金"
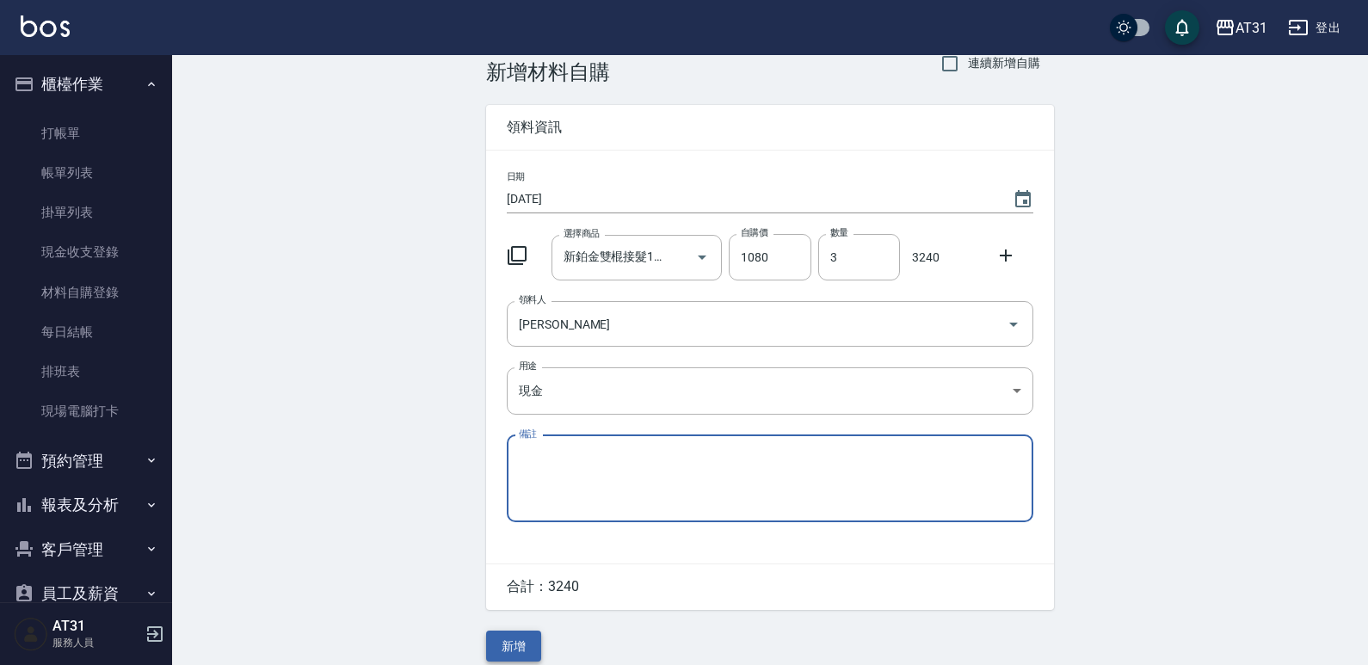
scroll to position [46, 0]
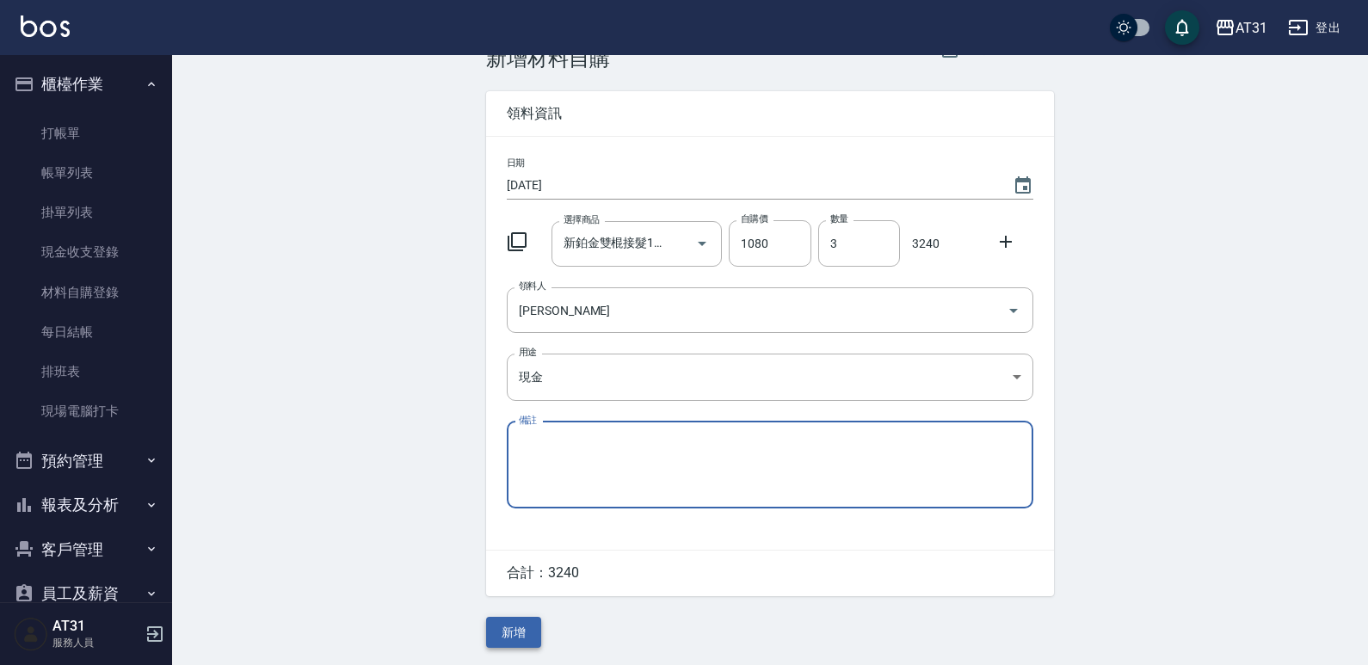
click at [525, 629] on button "新增" at bounding box center [513, 633] width 55 height 32
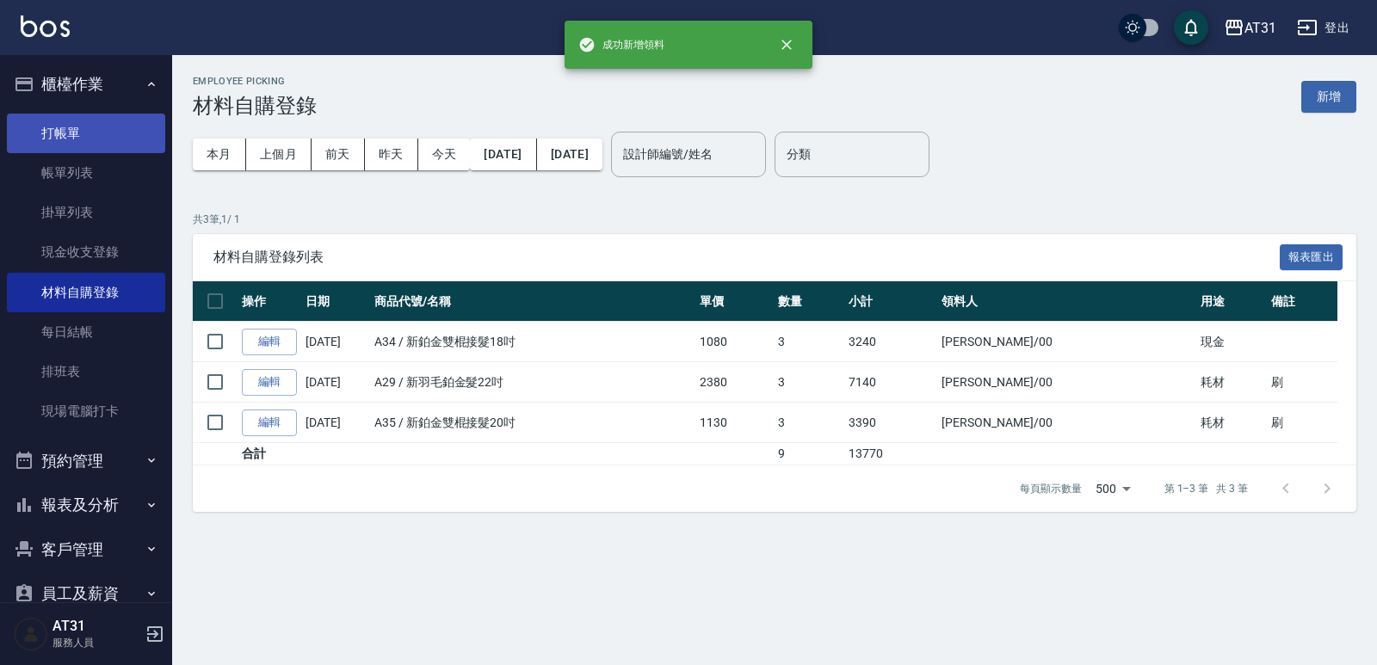
click at [97, 137] on link "打帳單" at bounding box center [86, 134] width 158 height 40
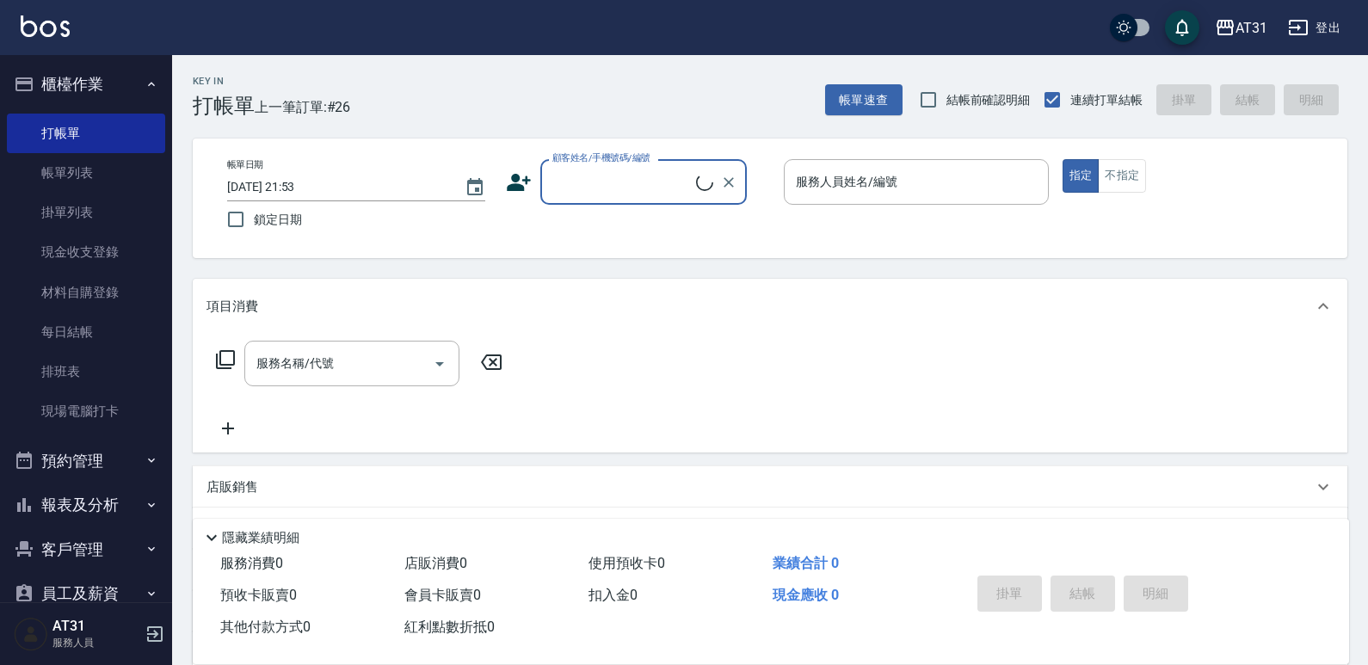
scroll to position [78, 0]
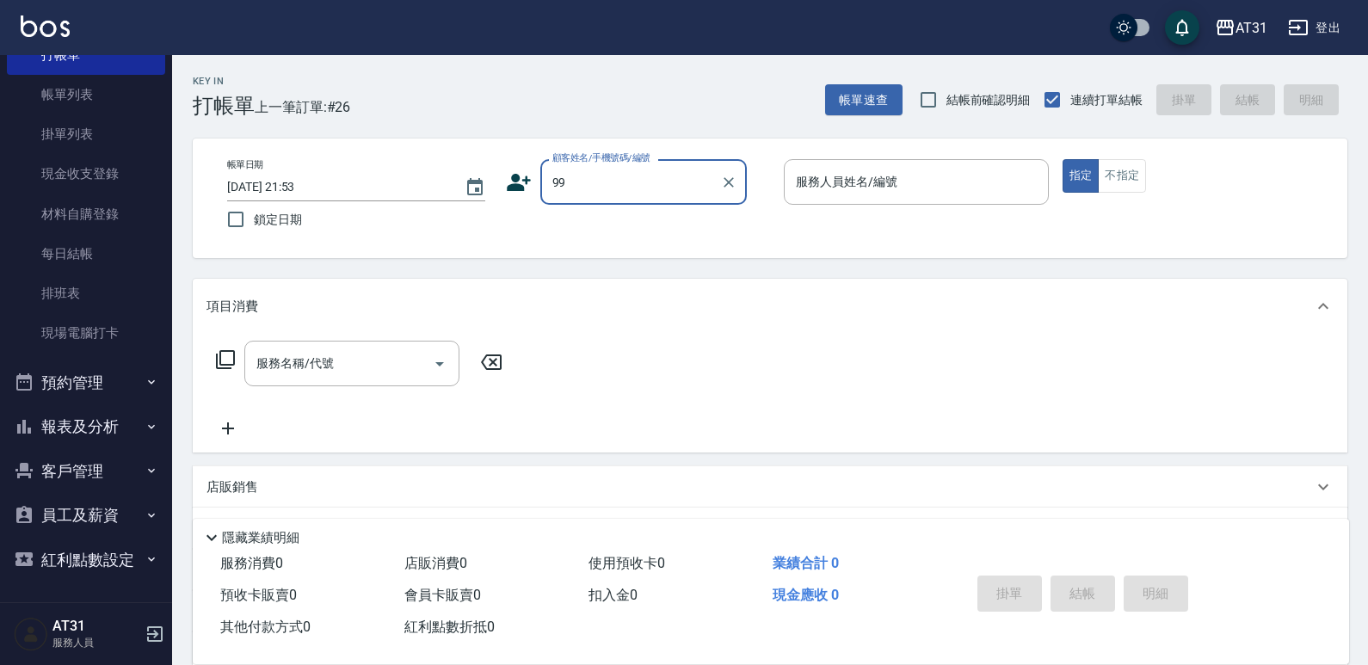
type input "新客人 姓名未設定/99/null"
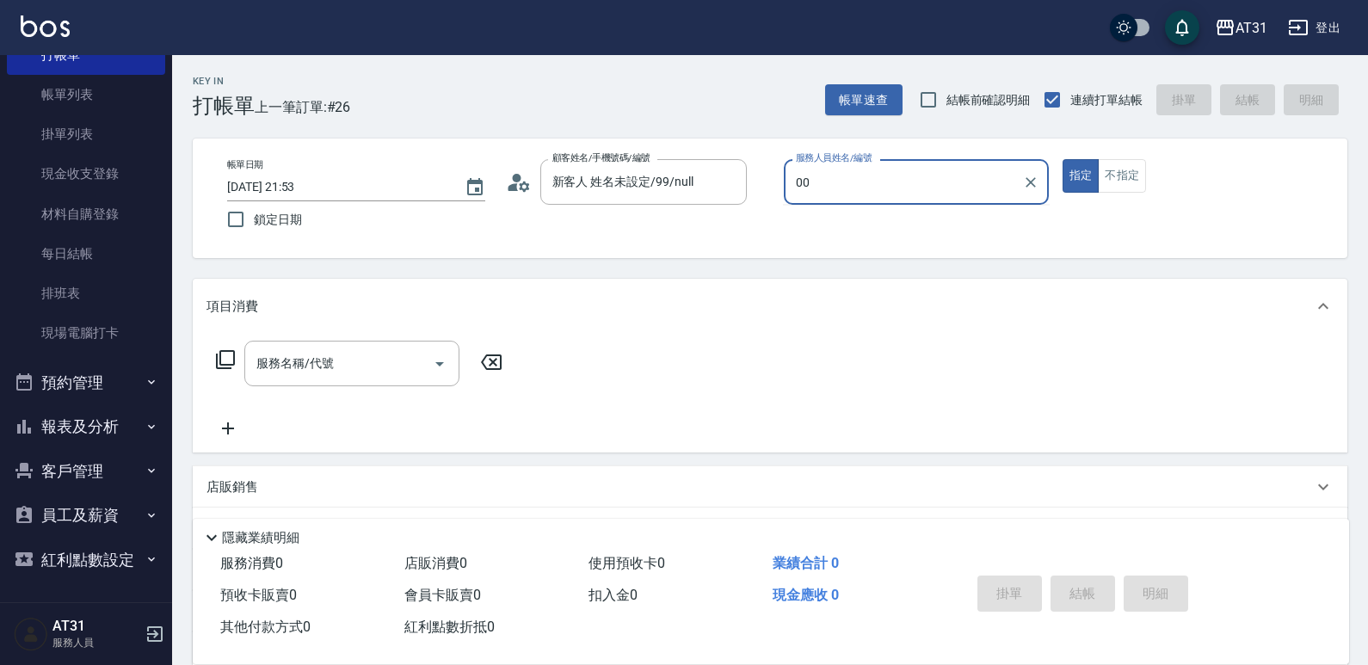
type input "[PERSON_NAME]-00"
type button "true"
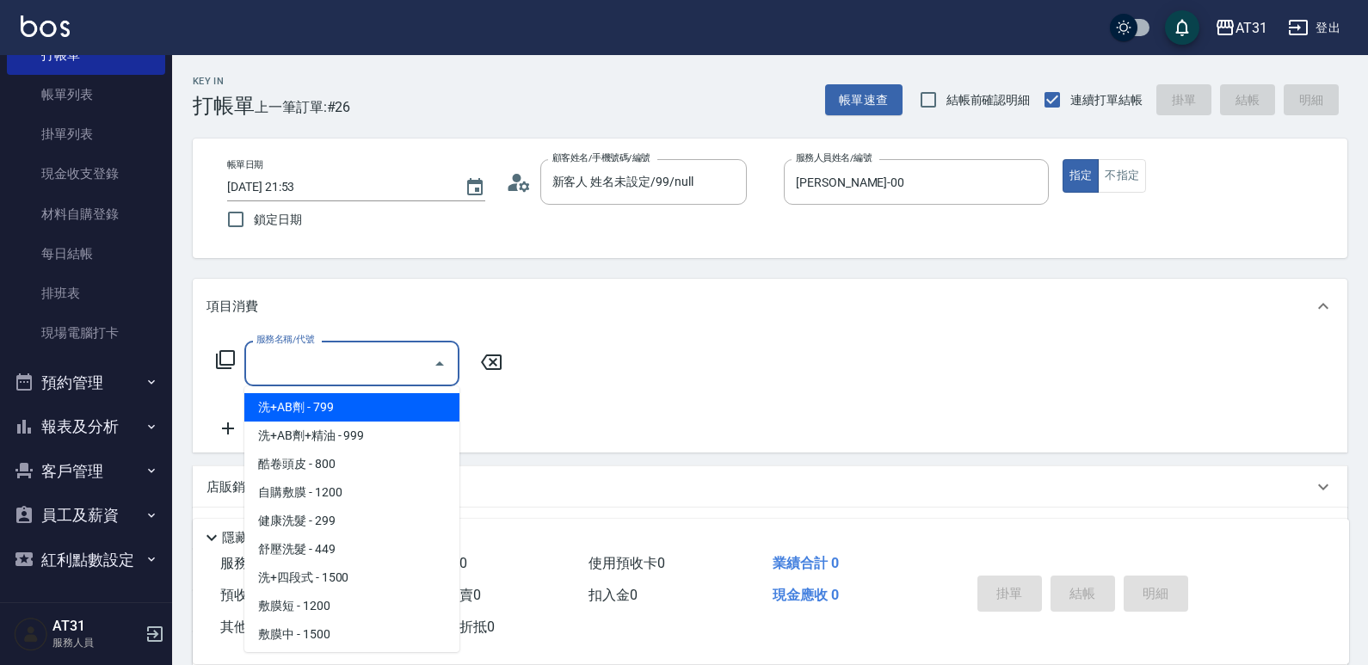
click at [306, 355] on div "服務名稱/代號 服務名稱/代號" at bounding box center [351, 364] width 215 height 46
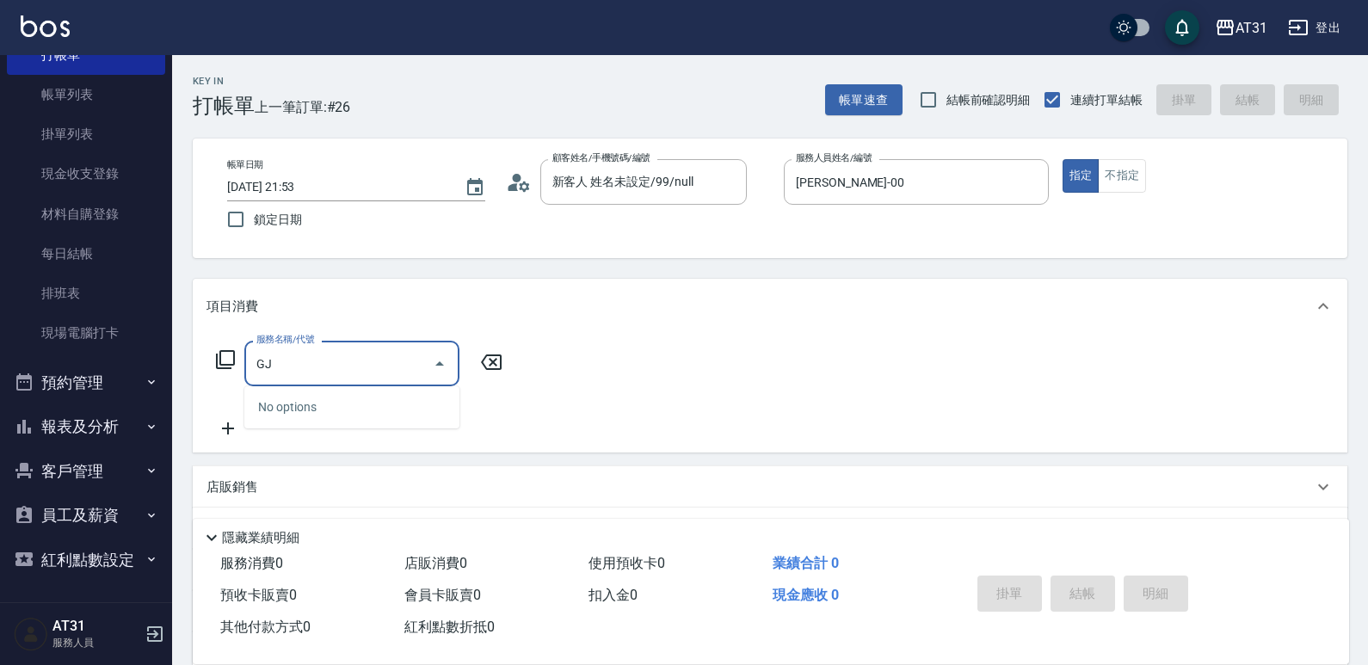
type input "G"
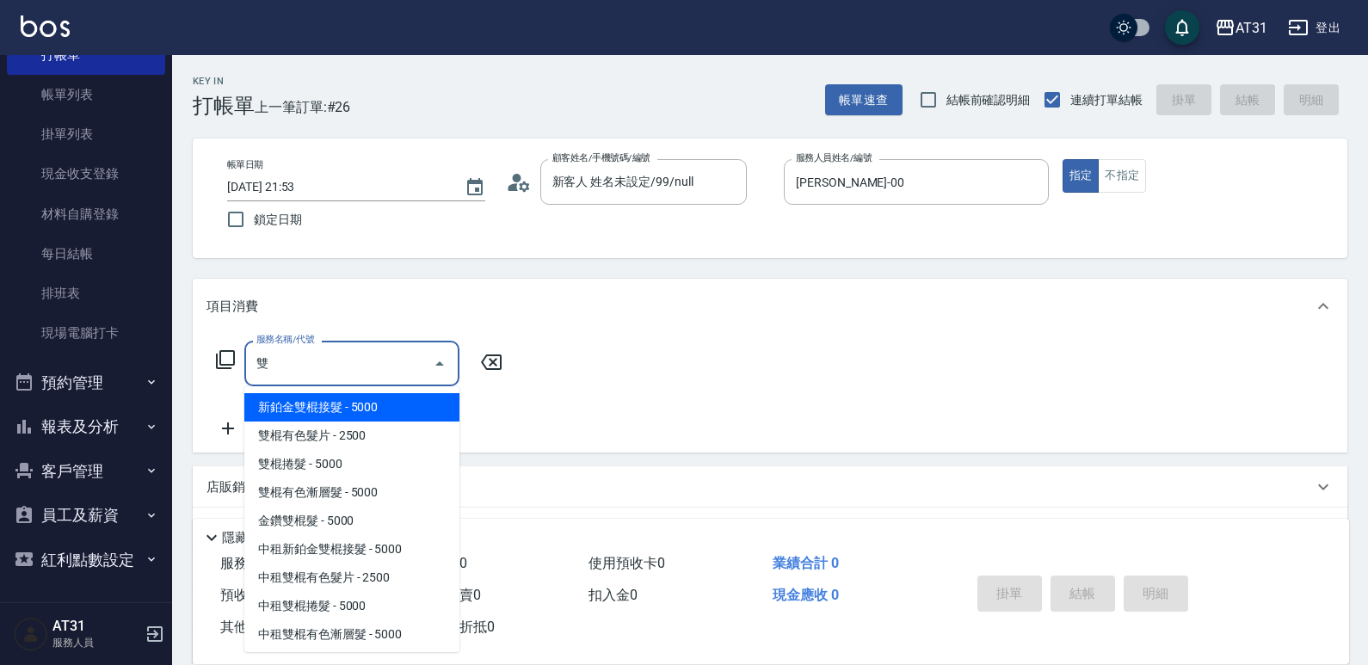
type input "新鉑金雙棍接髮(706)"
type input "500"
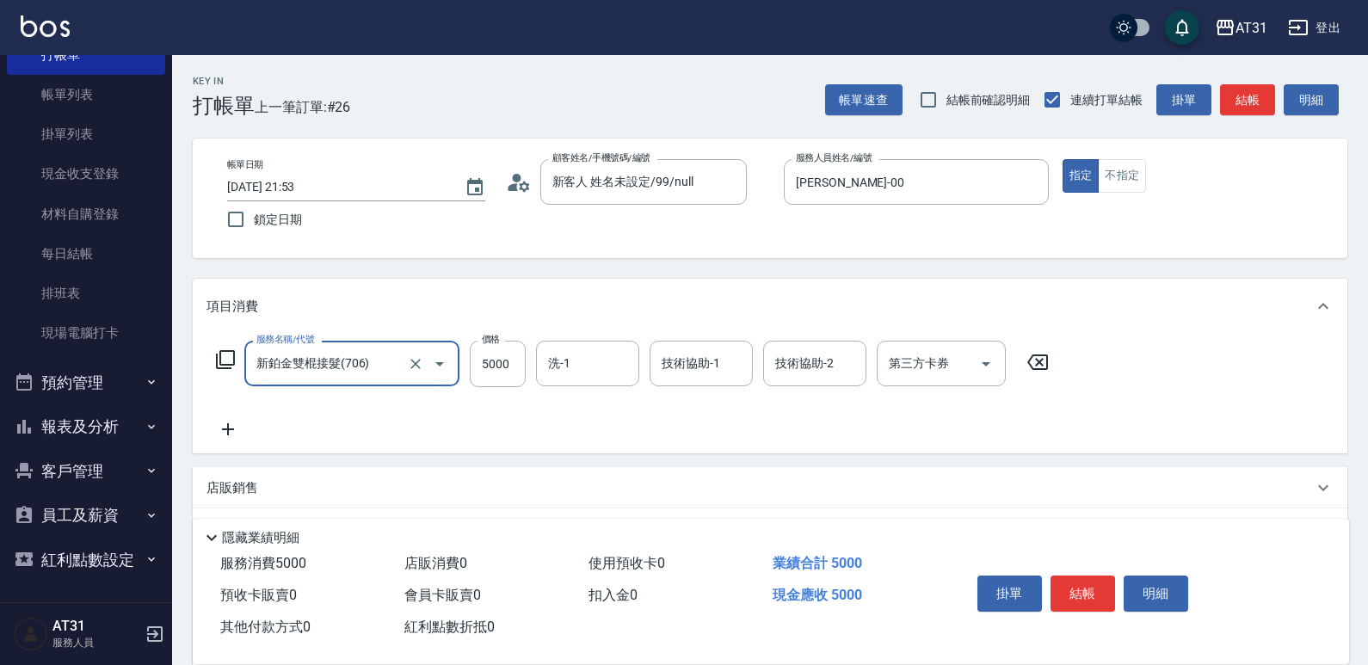
type input "新鉑金雙棍接髮(706)"
click at [220, 426] on icon at bounding box center [227, 429] width 43 height 21
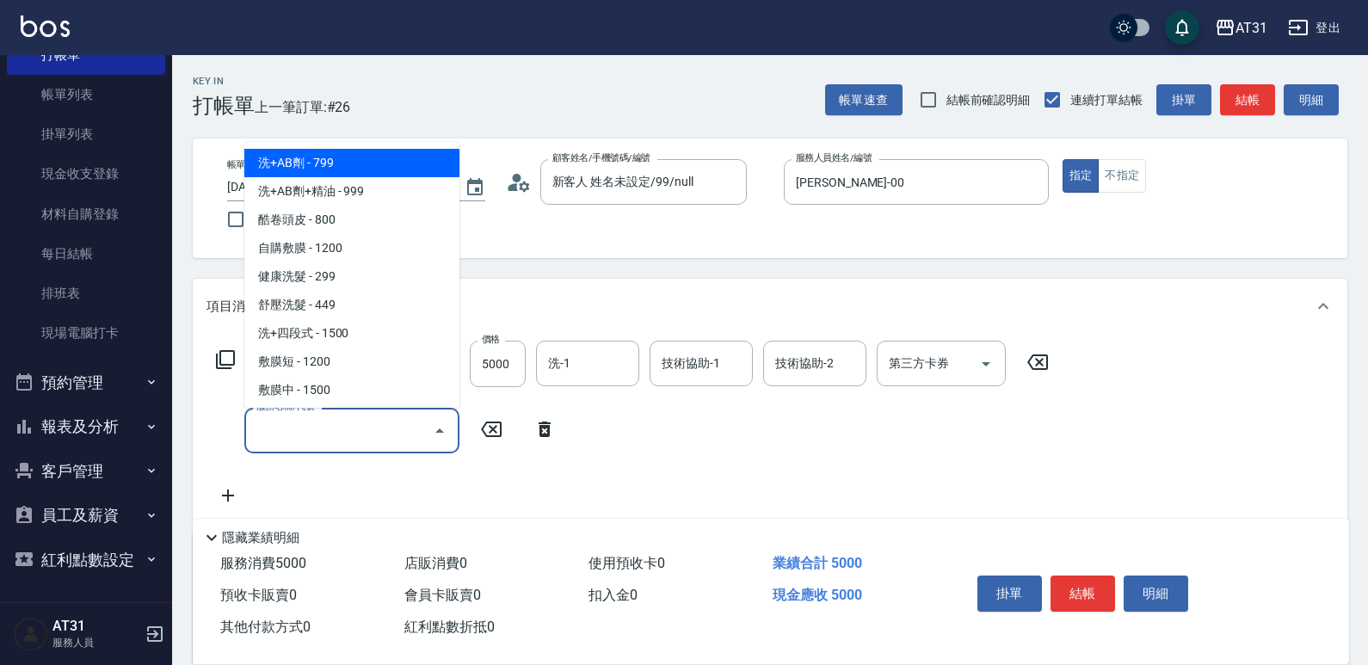
click at [367, 429] on input "服務名稱/代號" at bounding box center [339, 431] width 174 height 30
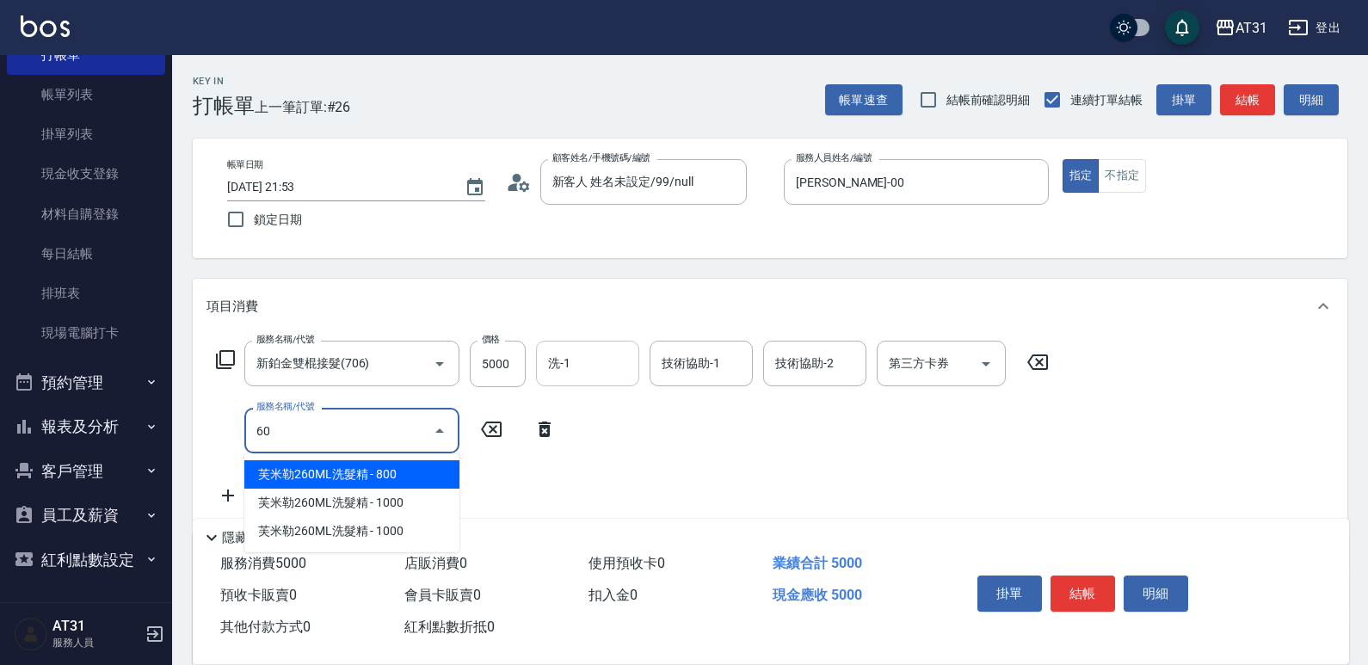
type input "60"
click at [591, 375] on input "洗-1" at bounding box center [588, 363] width 88 height 30
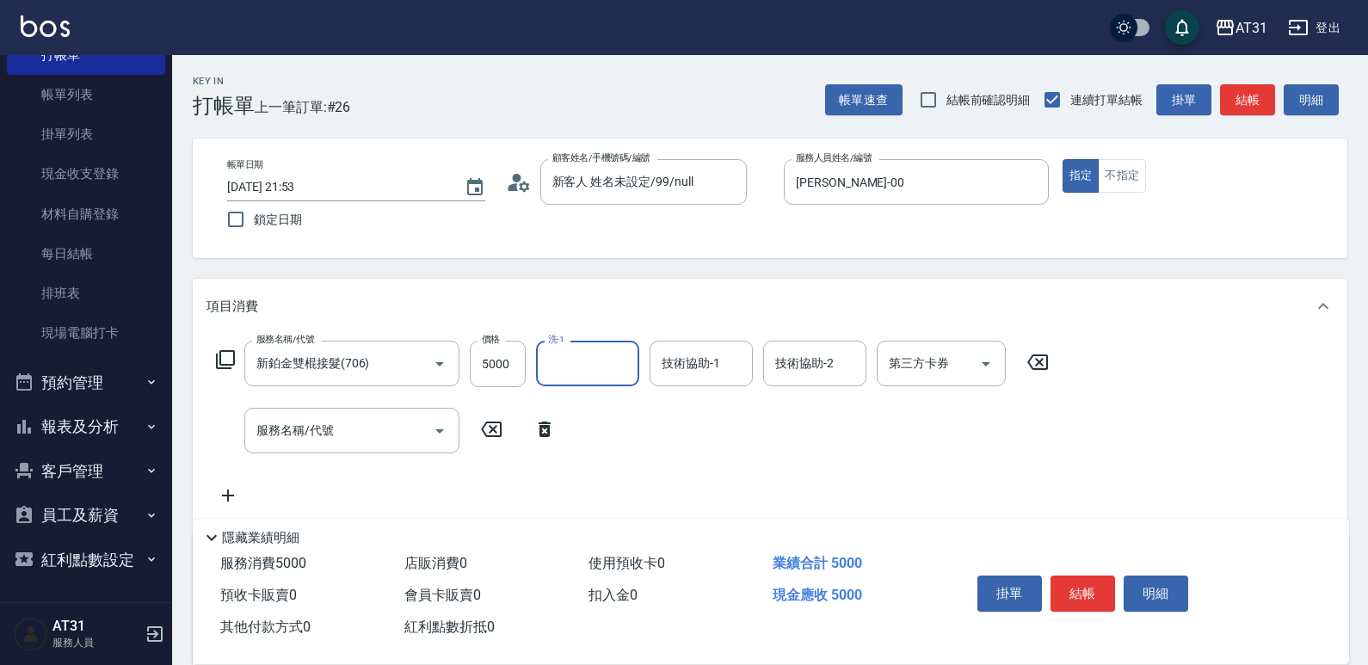
click at [594, 369] on input "洗-1" at bounding box center [588, 363] width 88 height 30
type input "69"
click at [330, 418] on input "服務名稱/代號" at bounding box center [339, 431] width 174 height 30
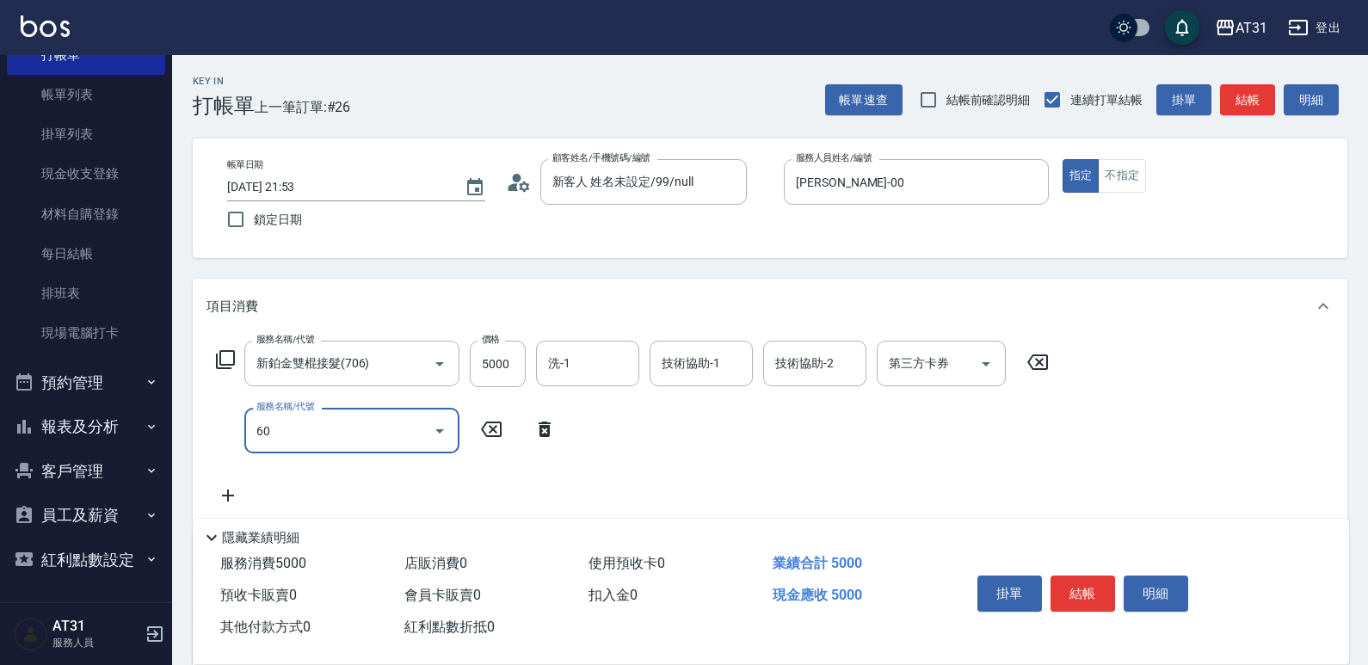
type input "609"
type input "610"
type input "自購三段(609)"
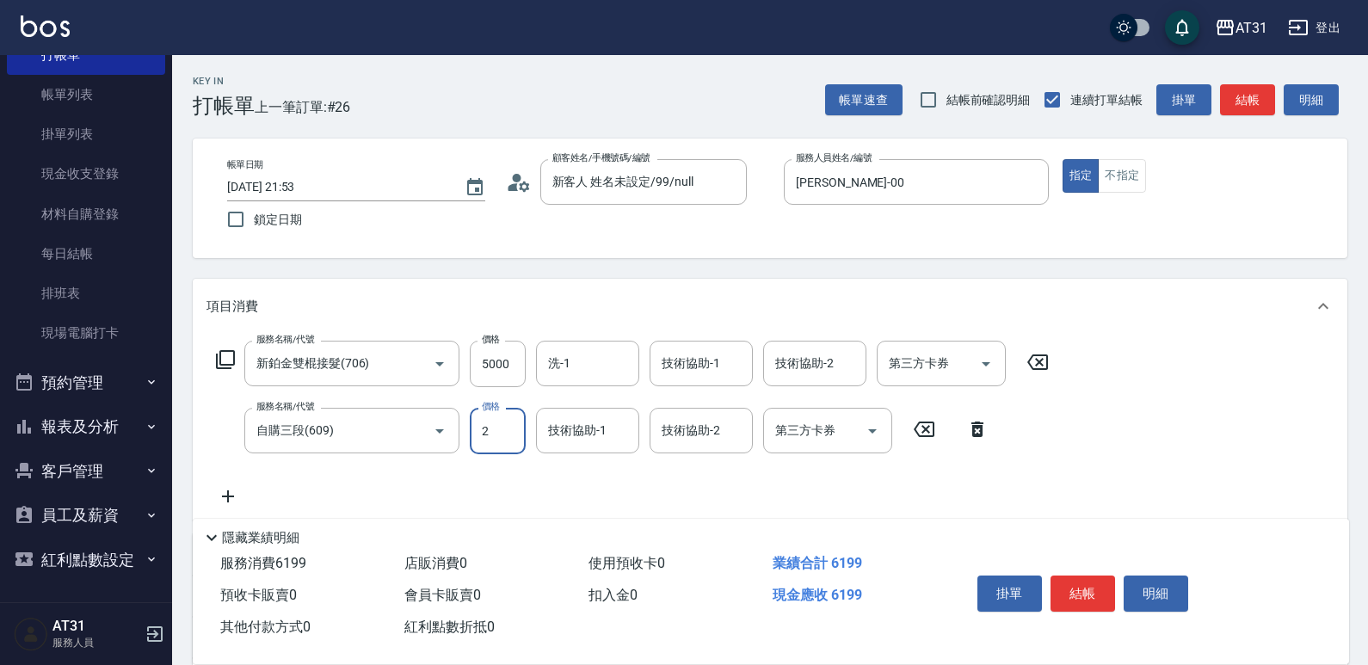
type input "25"
type input "520"
type input "250"
type input "750"
type input "2500"
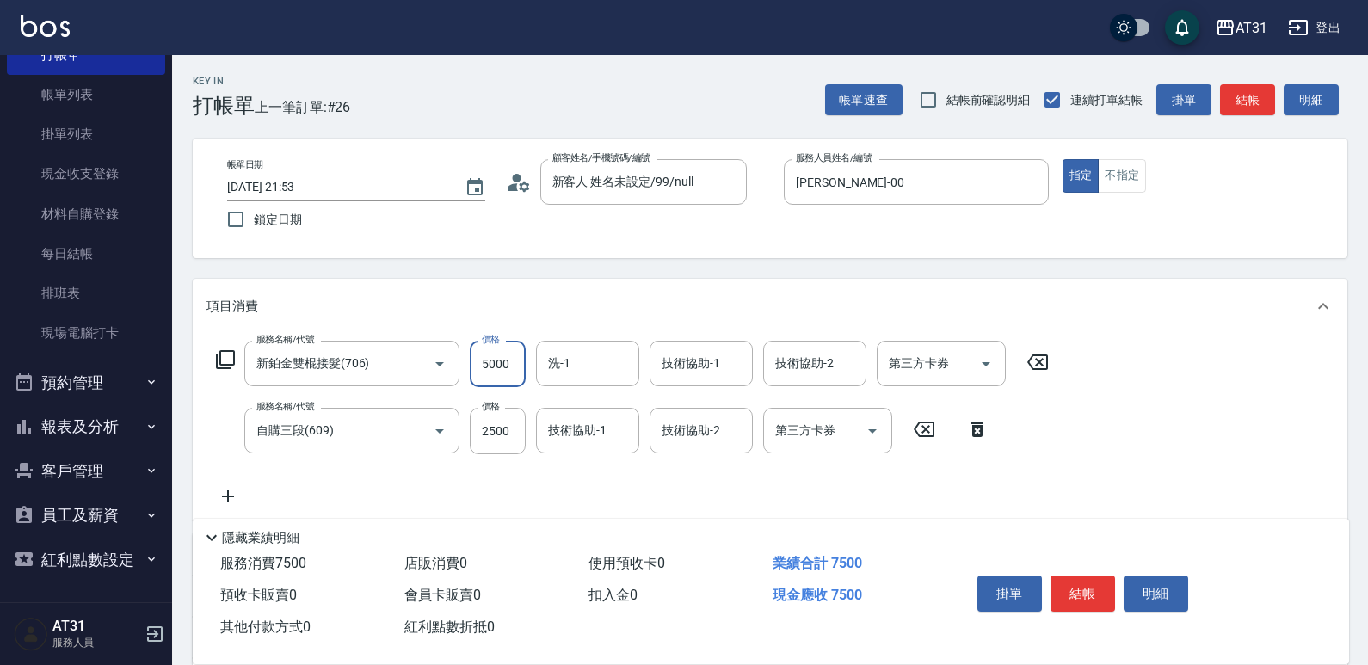
click at [488, 356] on input "5000" at bounding box center [498, 364] width 56 height 46
type input "250"
type input "12"
type input "260"
type input "127"
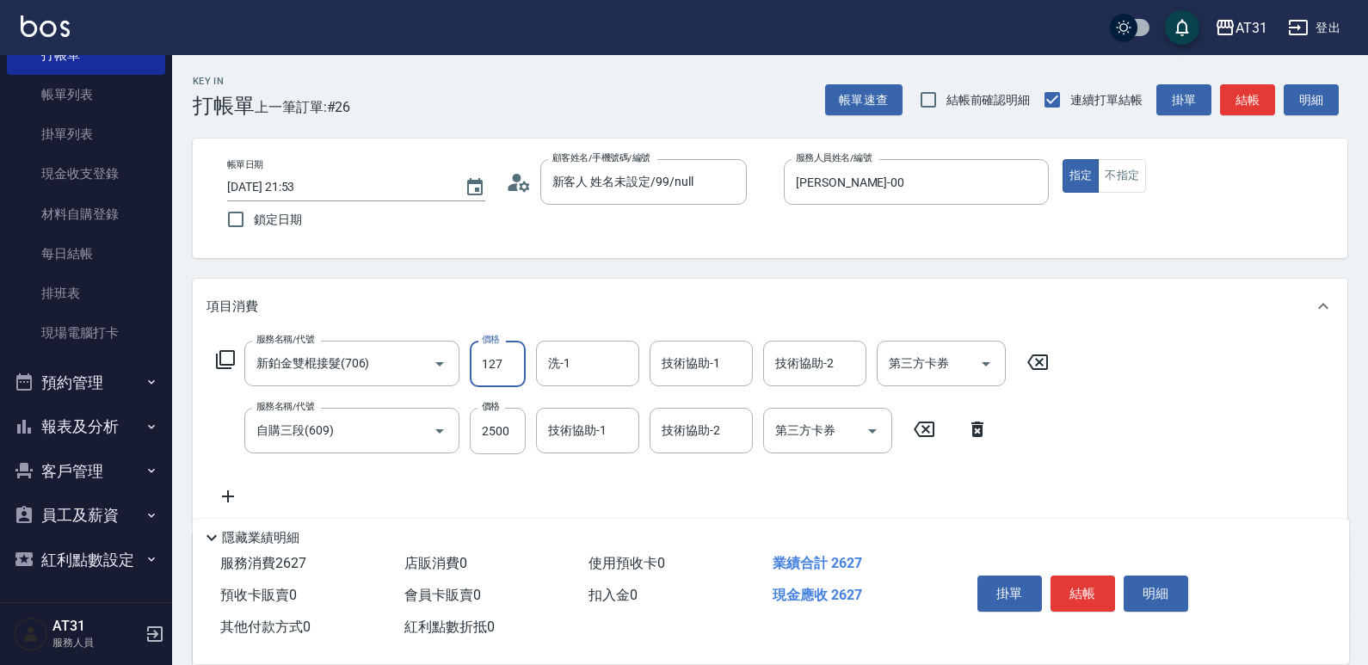
type input "370"
type input "12760"
type input "1520"
type input "12760"
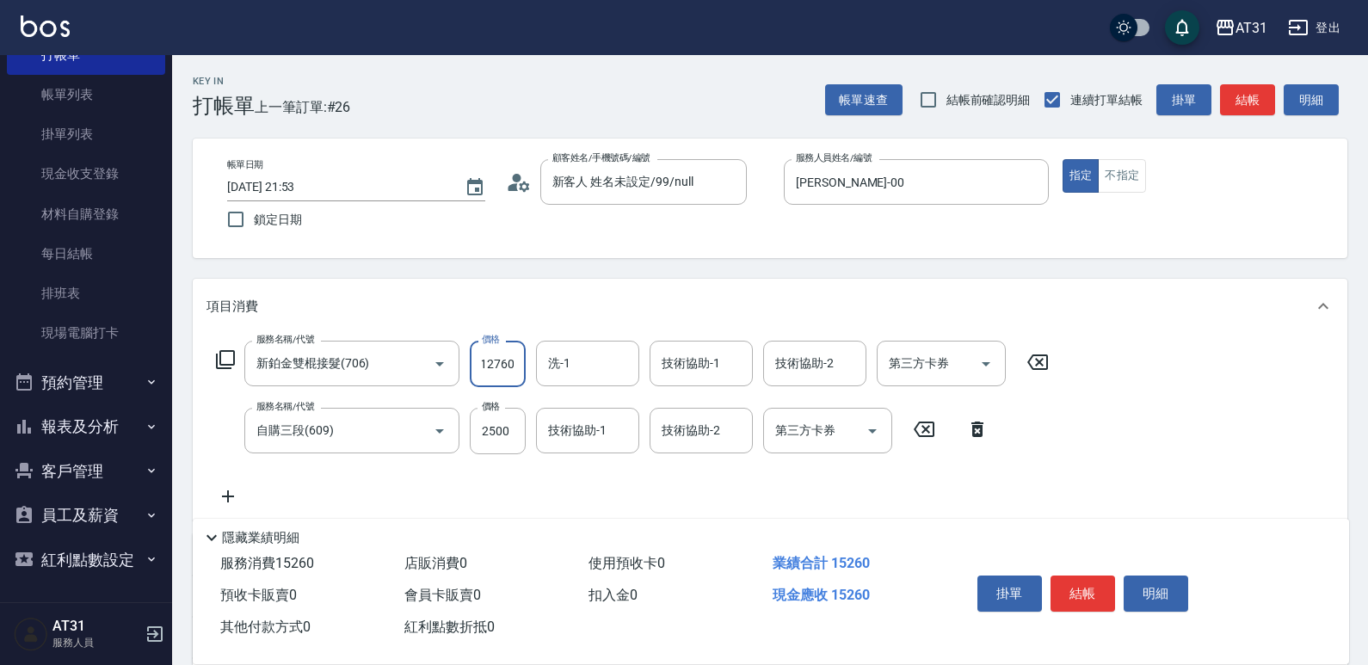
scroll to position [0, 0]
type input "鳳梨-41"
click at [582, 429] on input "技術協助-1" at bounding box center [588, 431] width 88 height 30
type input "鳳梨-41"
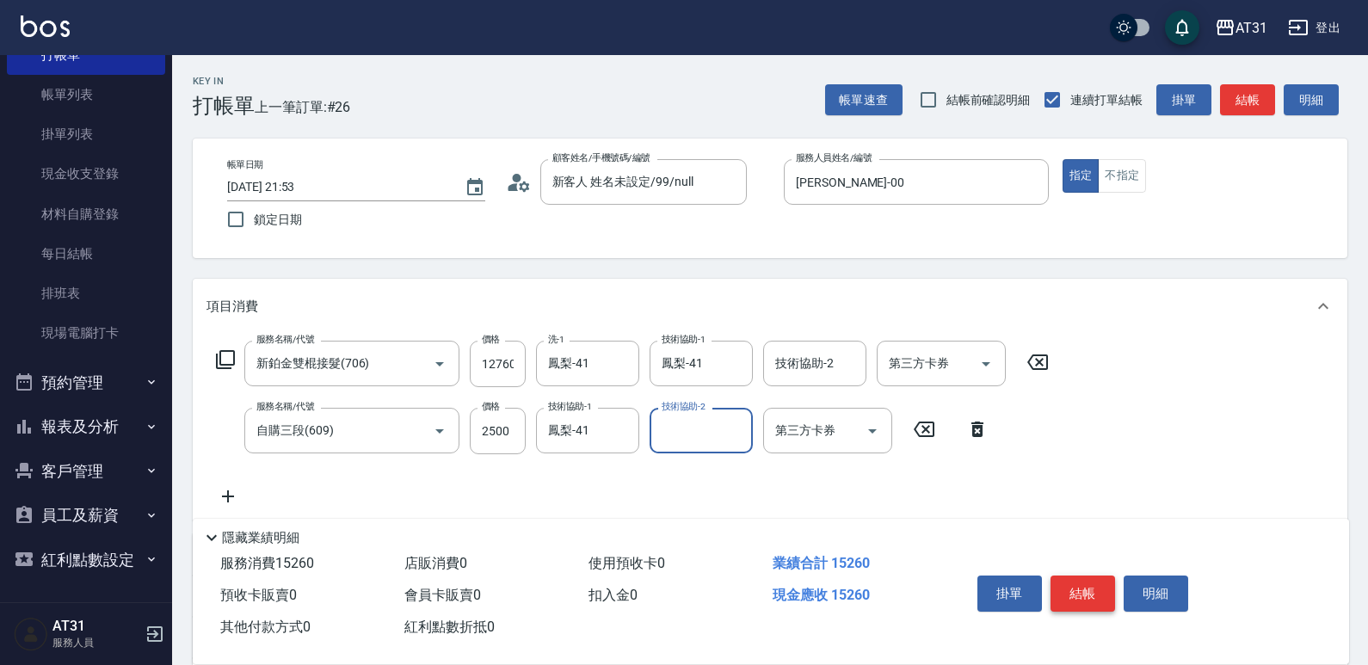
click at [1101, 587] on button "結帳" at bounding box center [1082, 594] width 65 height 36
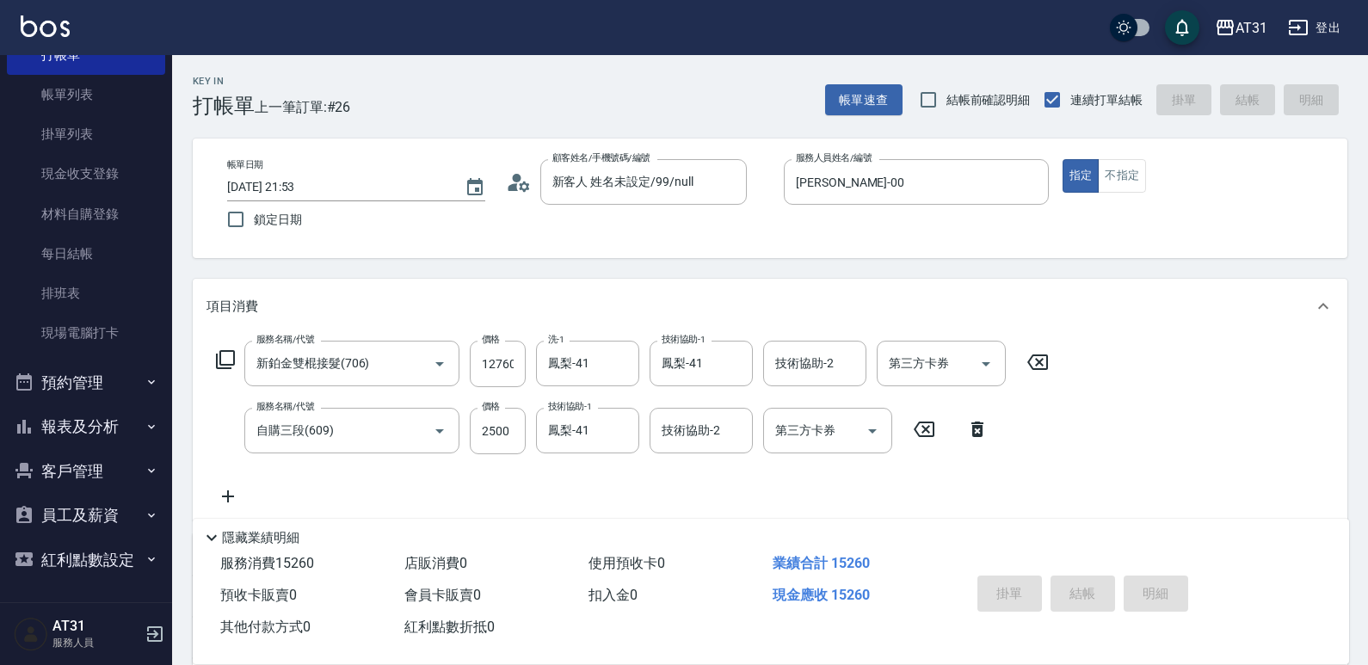
type input "[DATE] 21:54"
type input "0"
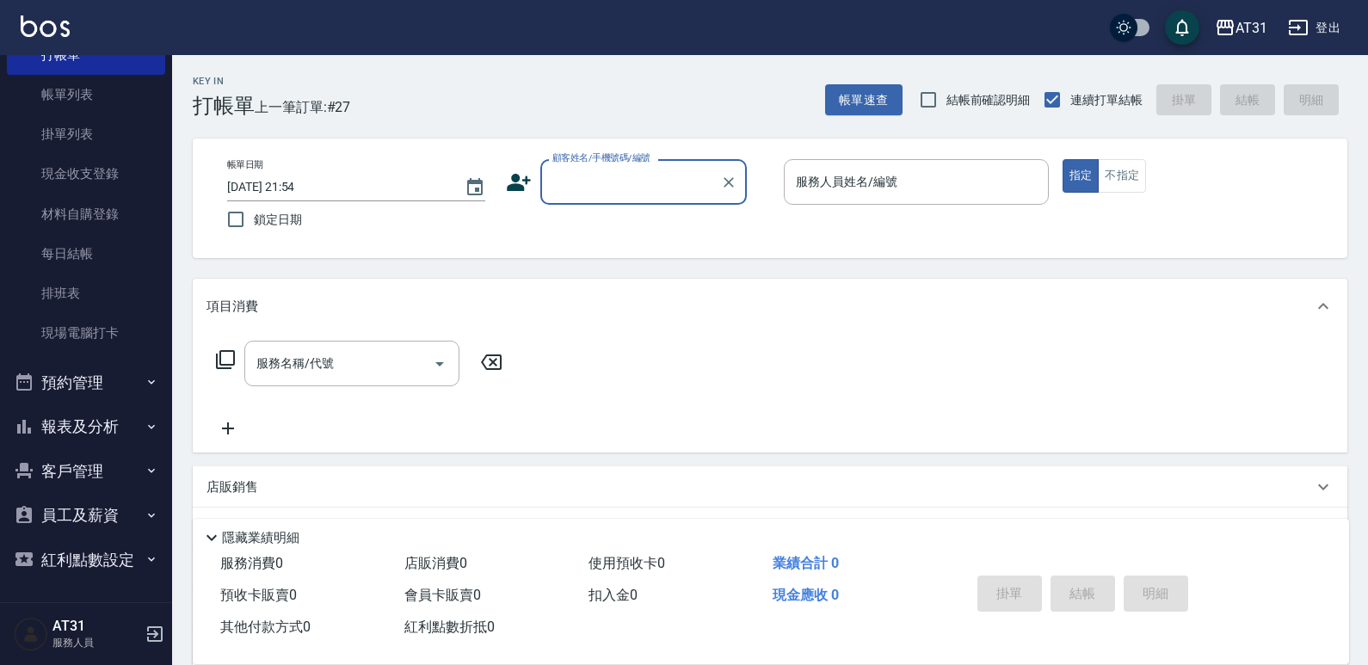
click at [94, 411] on button "報表及分析" at bounding box center [86, 426] width 158 height 45
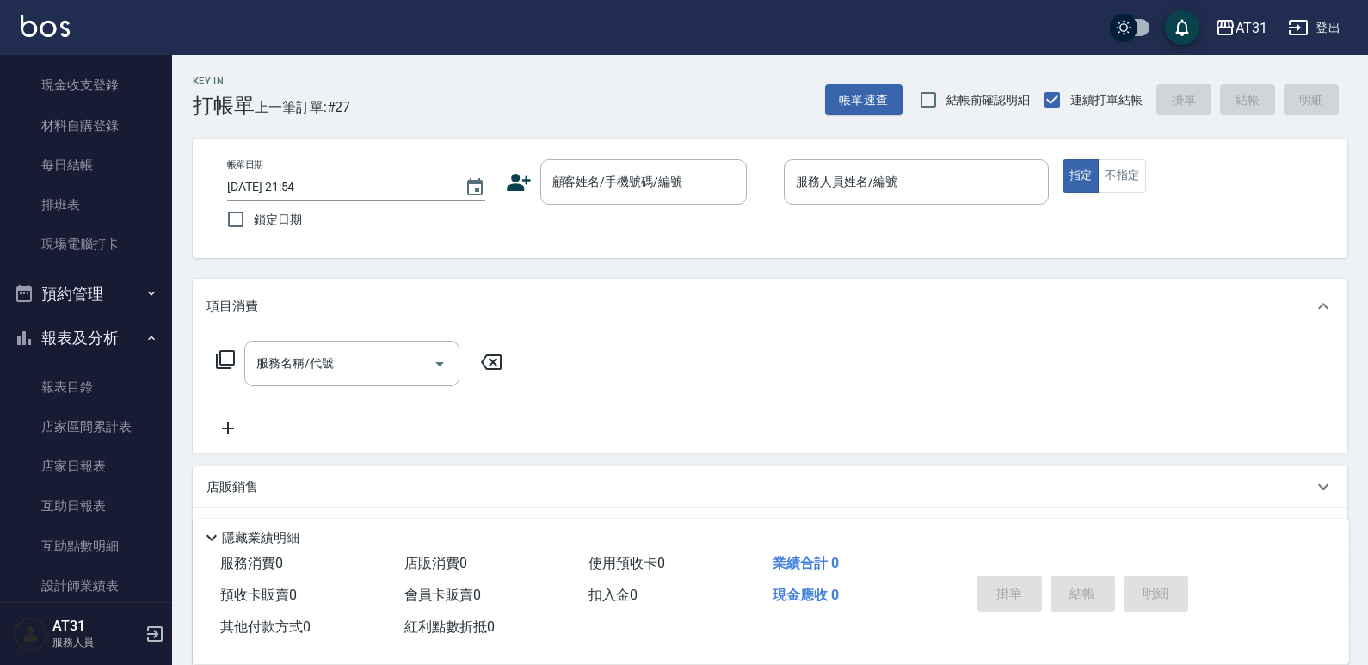
scroll to position [172, 0]
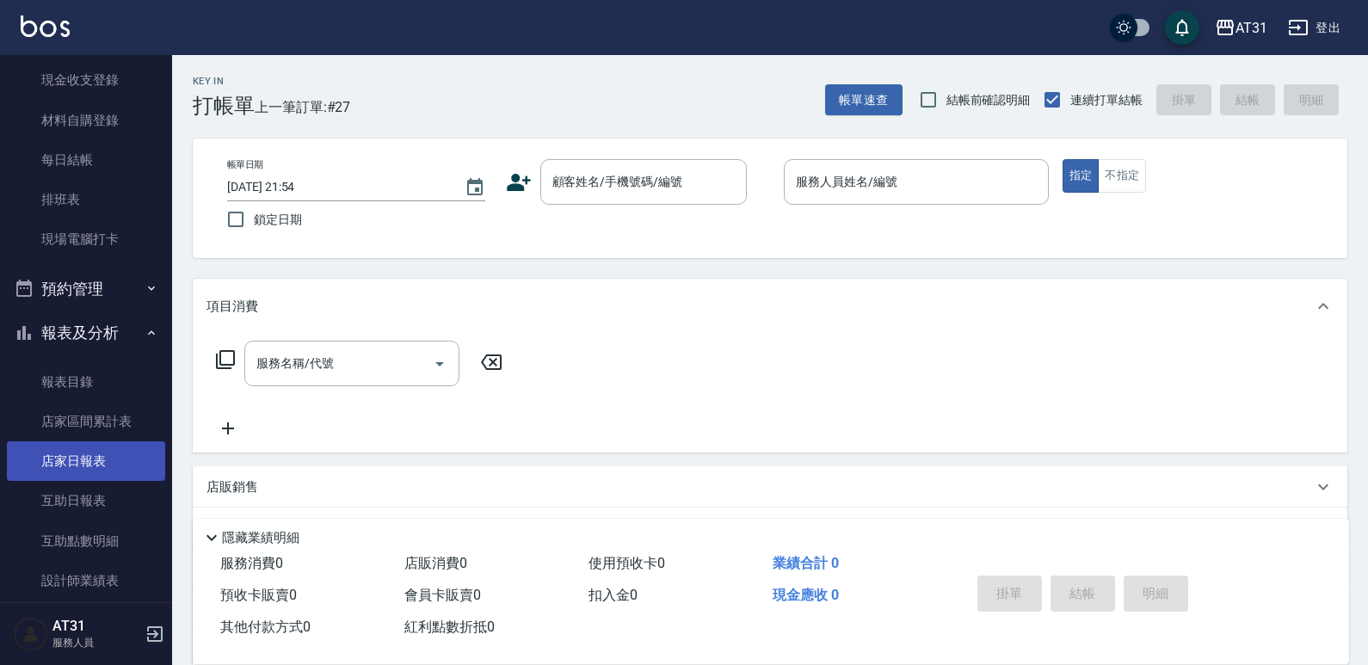
click at [76, 447] on link "店家日報表" at bounding box center [86, 461] width 158 height 40
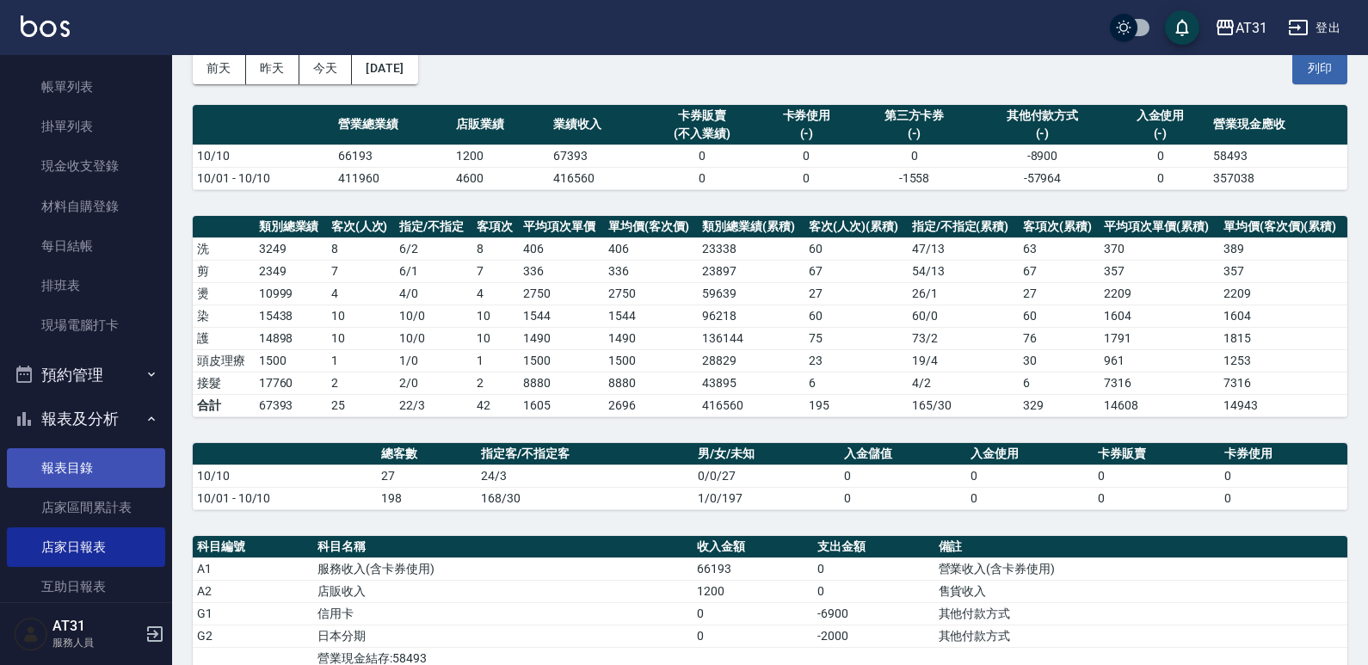
scroll to position [258, 0]
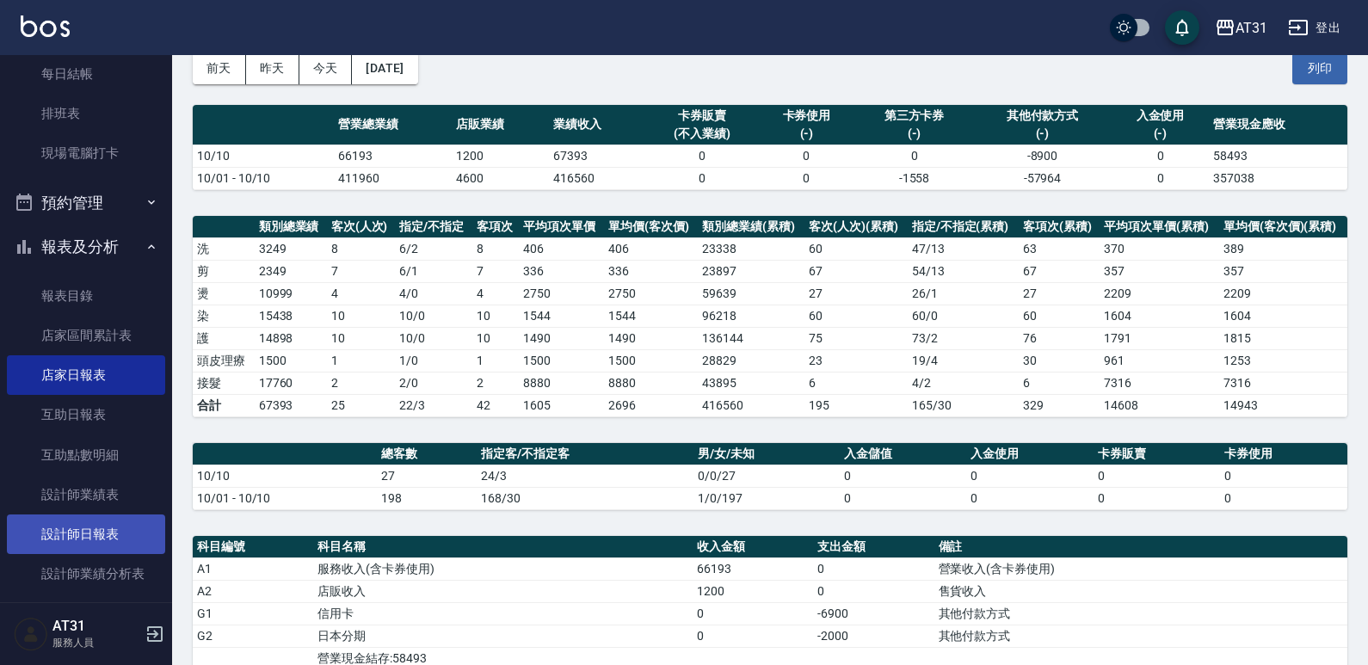
click at [102, 524] on link "設計師日報表" at bounding box center [86, 534] width 158 height 40
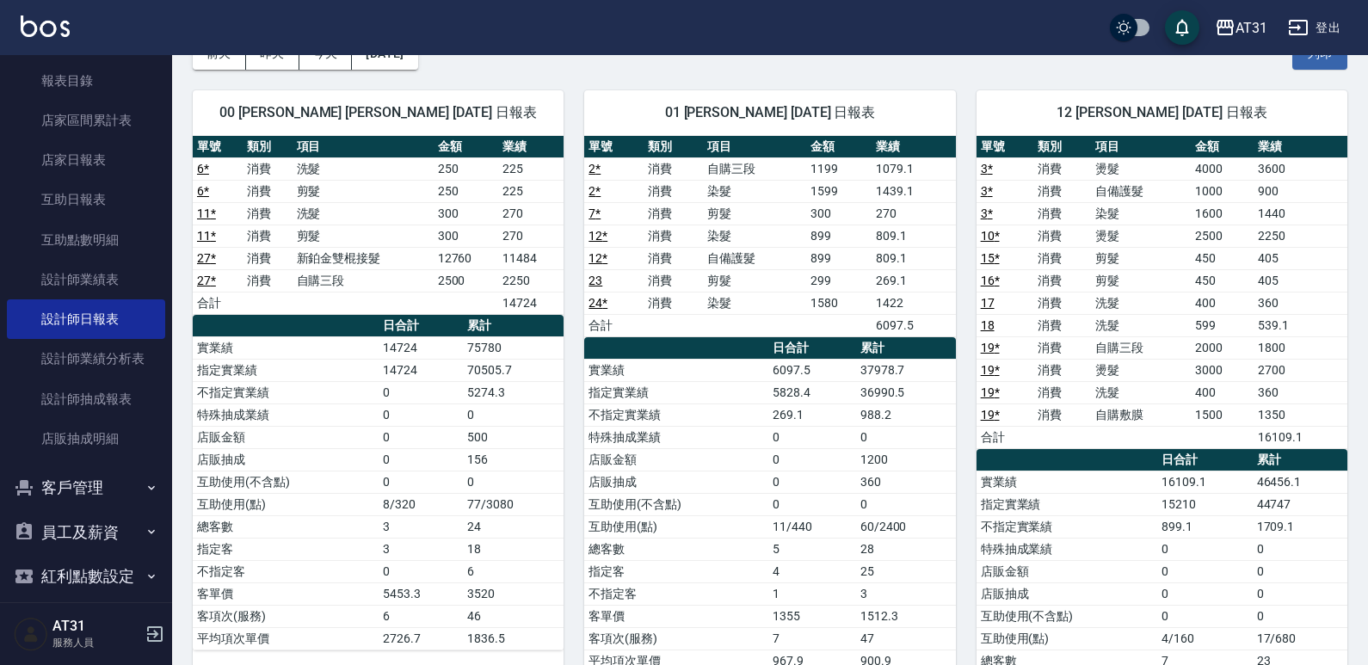
scroll to position [490, 0]
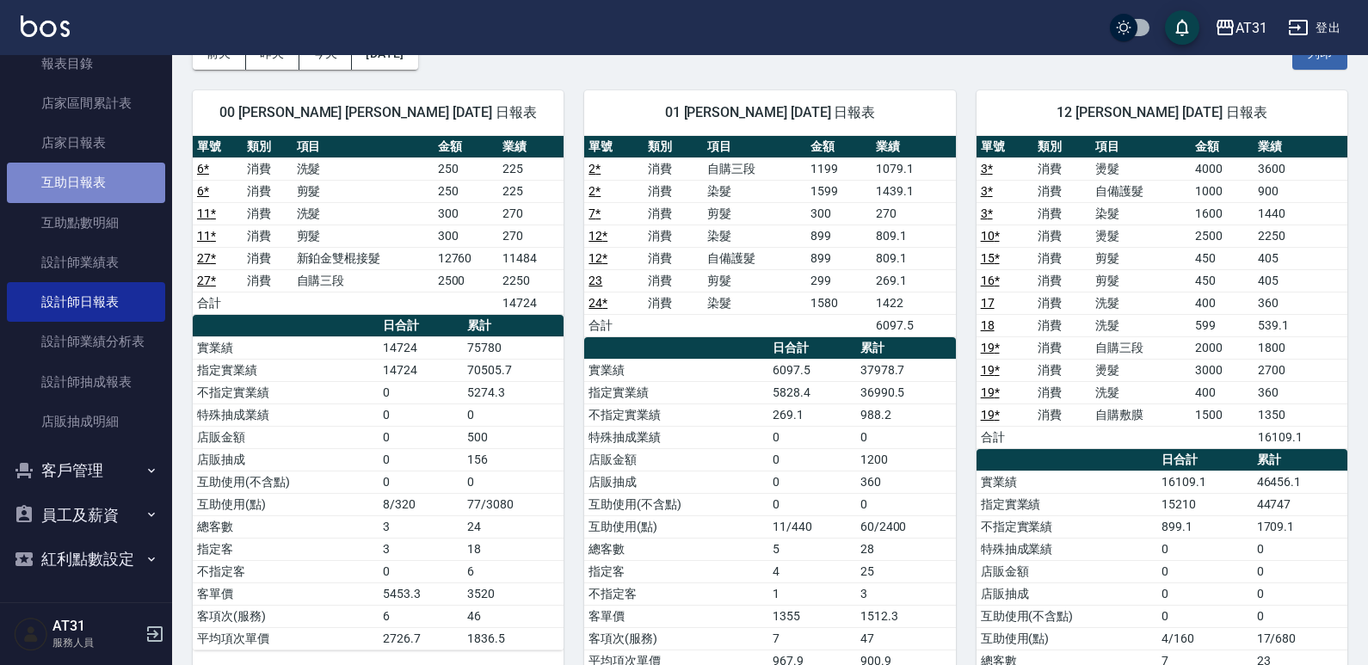
click at [91, 182] on link "互助日報表" at bounding box center [86, 183] width 158 height 40
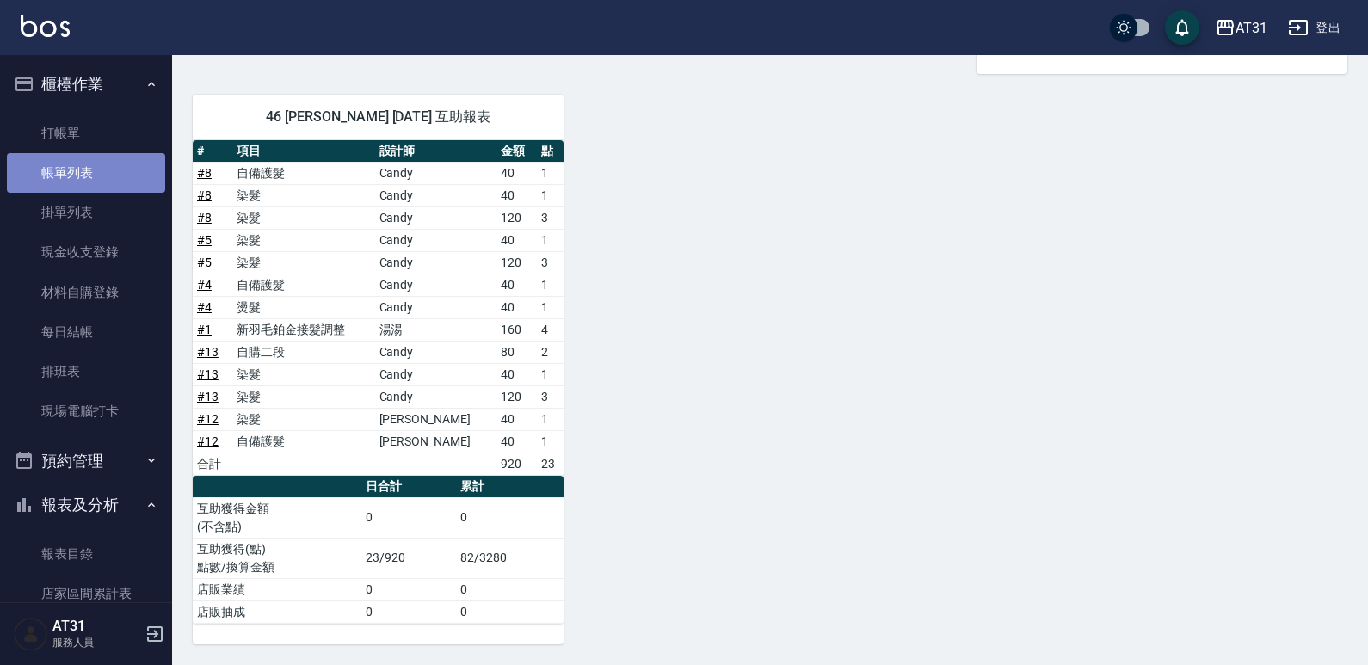
click at [115, 157] on link "帳單列表" at bounding box center [86, 173] width 158 height 40
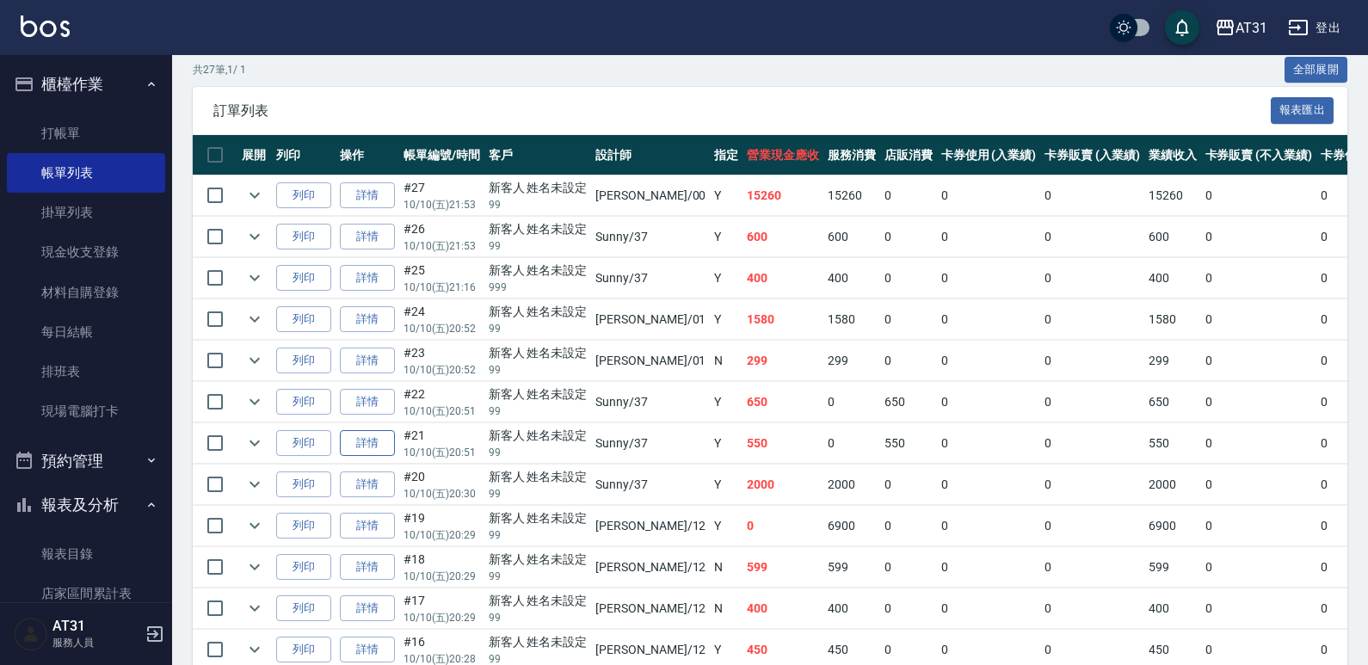
scroll to position [344, 0]
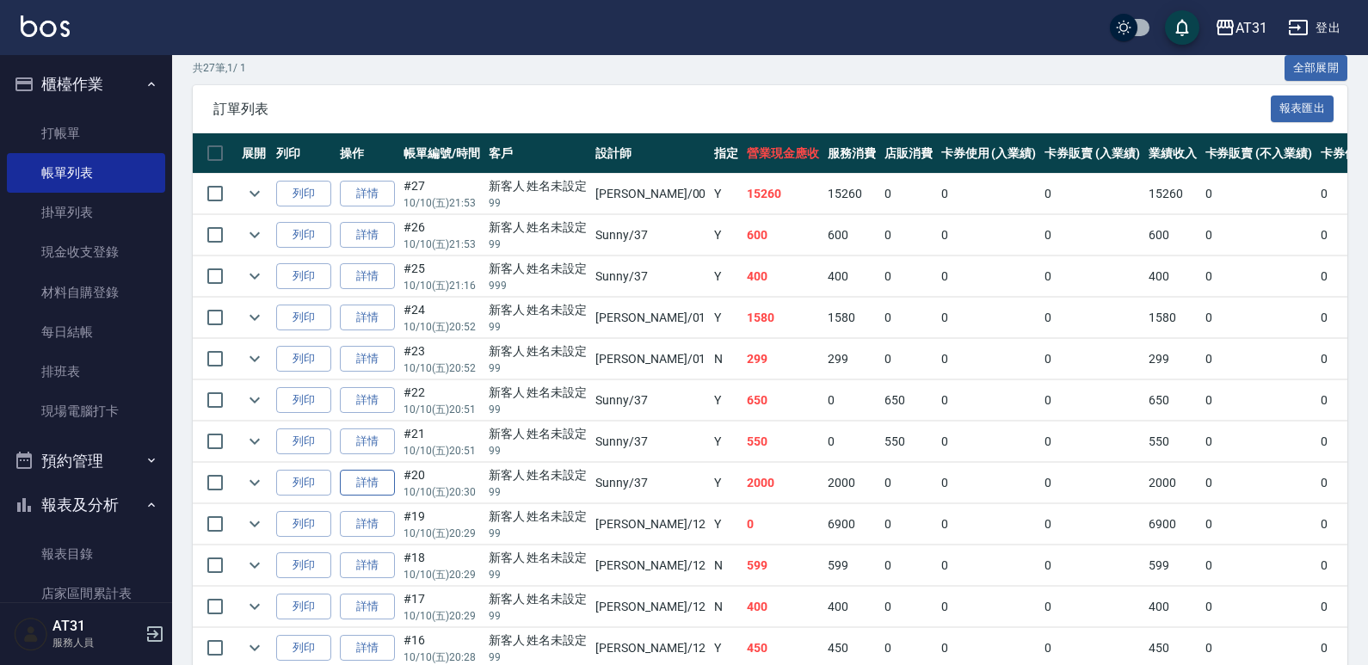
click at [369, 493] on link "詳情" at bounding box center [367, 483] width 55 height 27
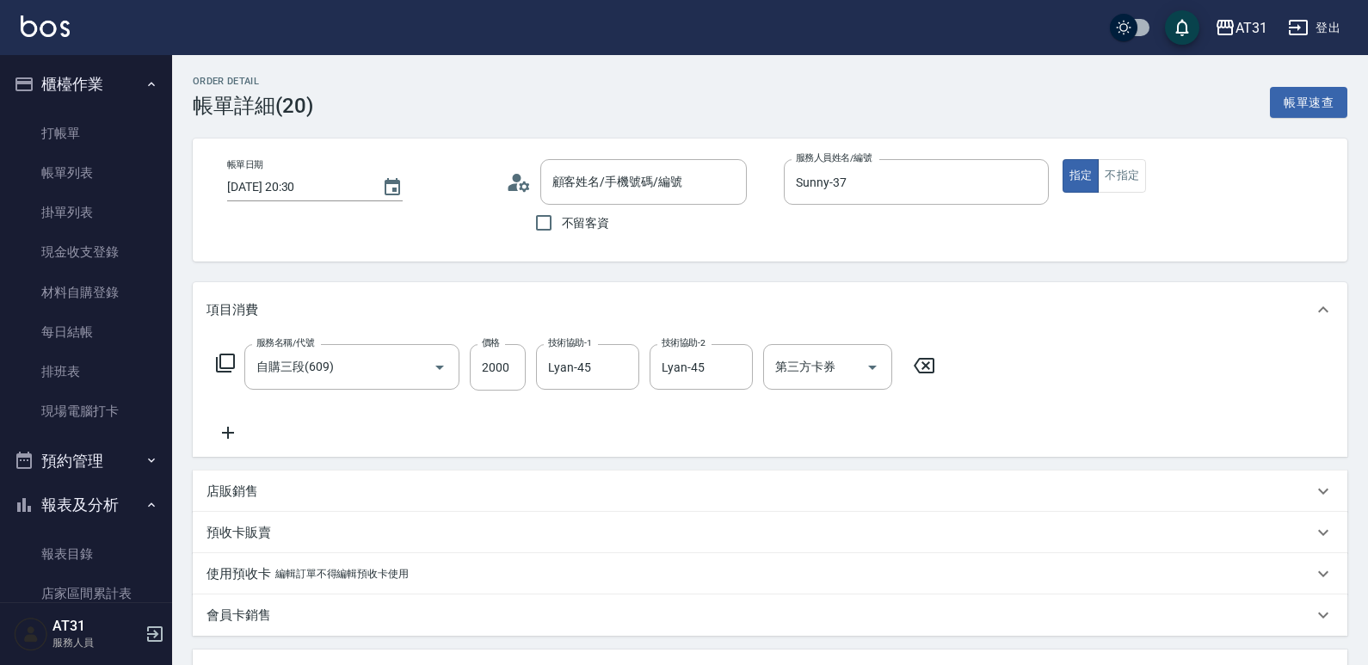
type input "[DATE] 20:30"
type input "Sunny-37"
type input "200"
type input "自購三段(609)"
type input "新客人 姓名未設定/99/null"
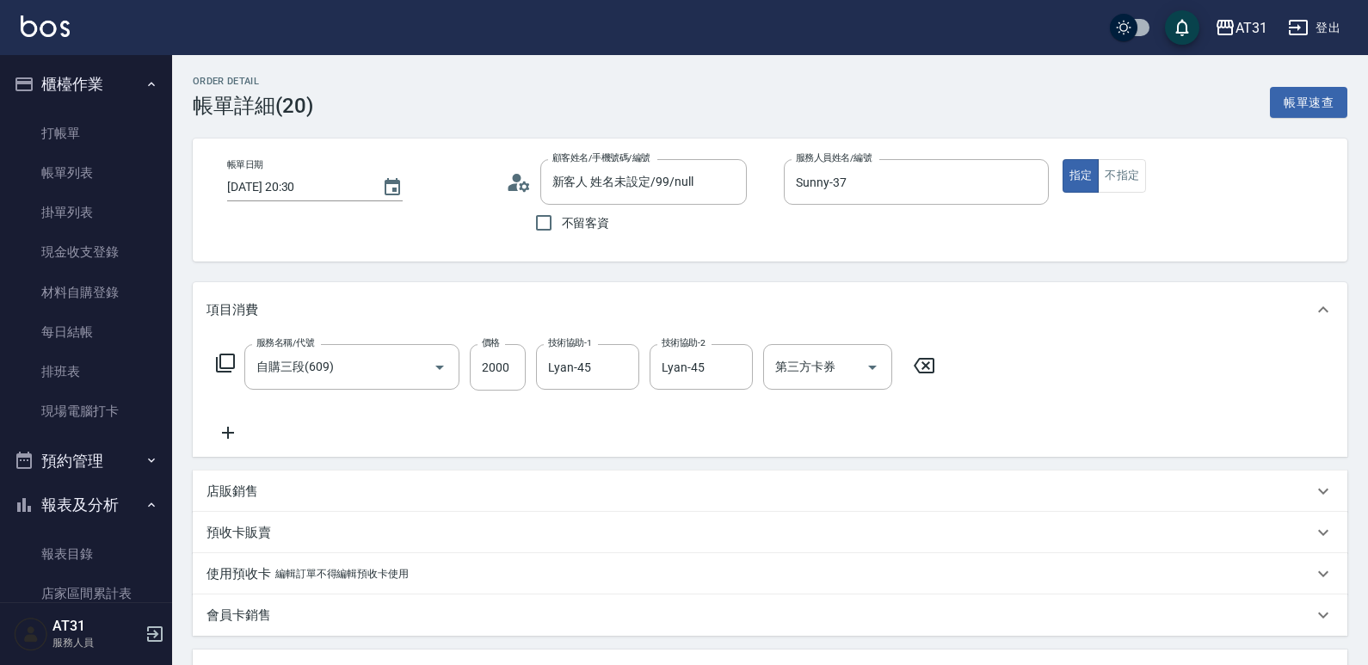
scroll to position [86, 0]
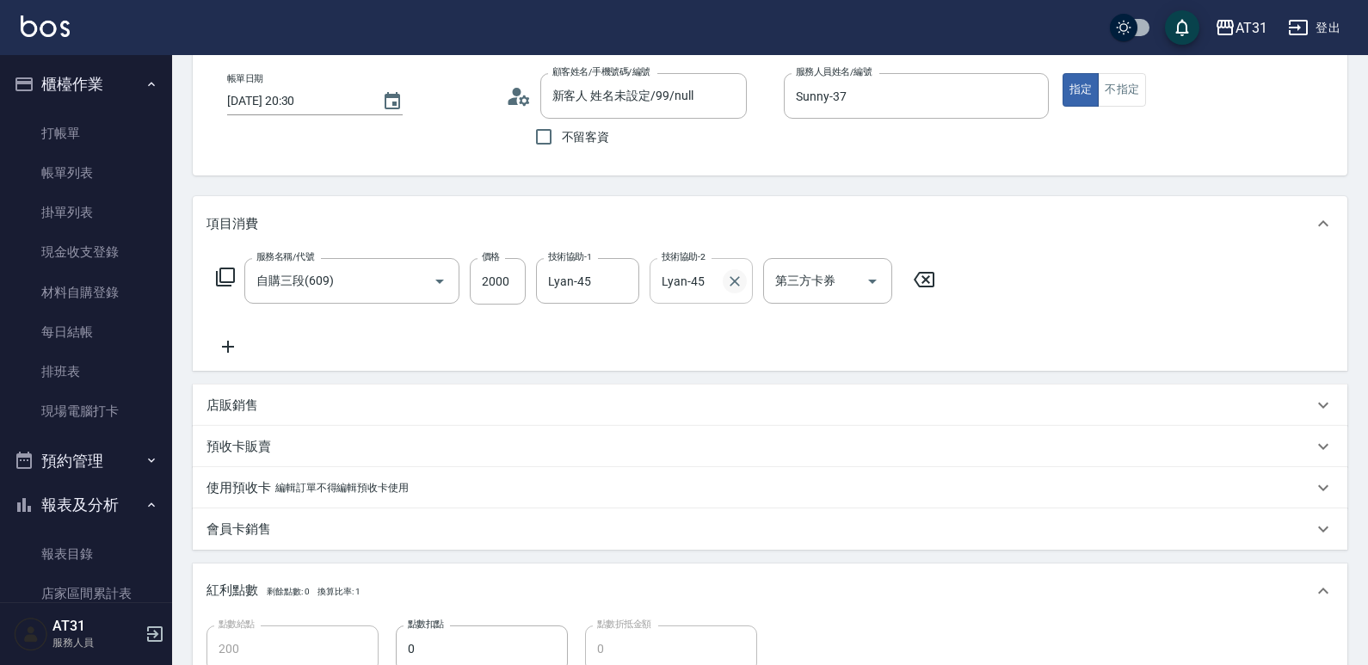
click at [734, 282] on icon "Clear" at bounding box center [735, 281] width 10 height 10
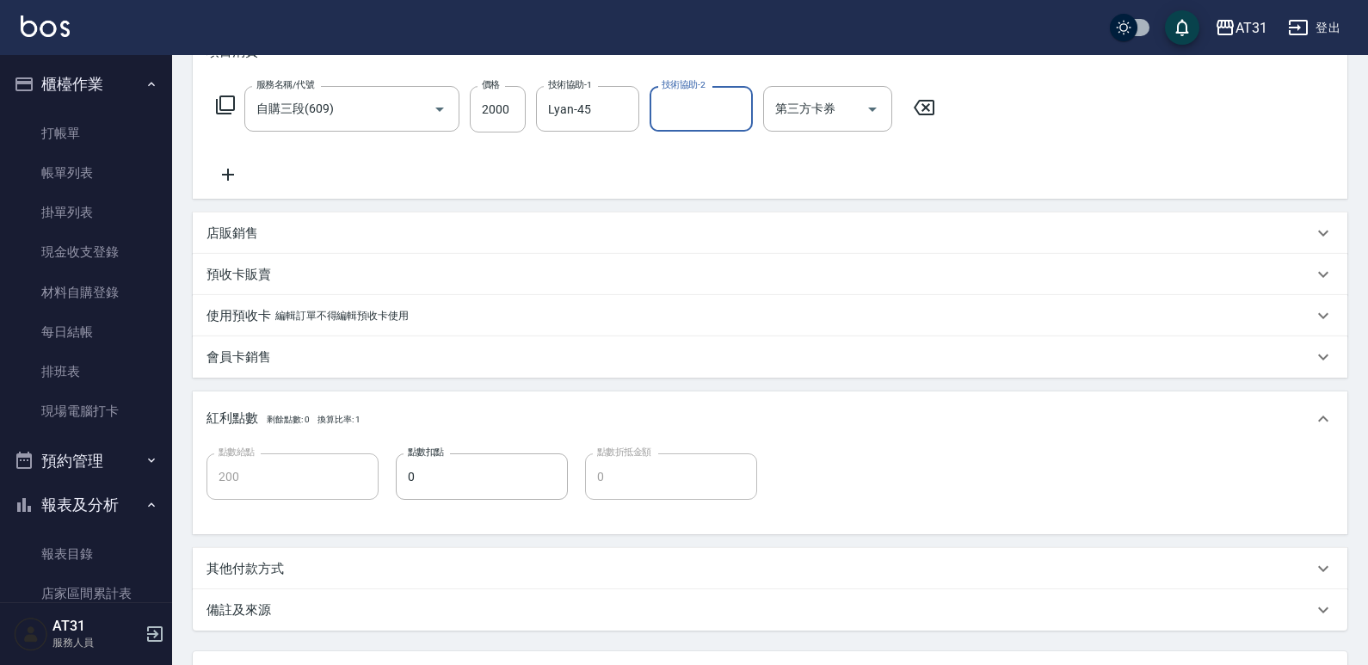
scroll to position [323, 0]
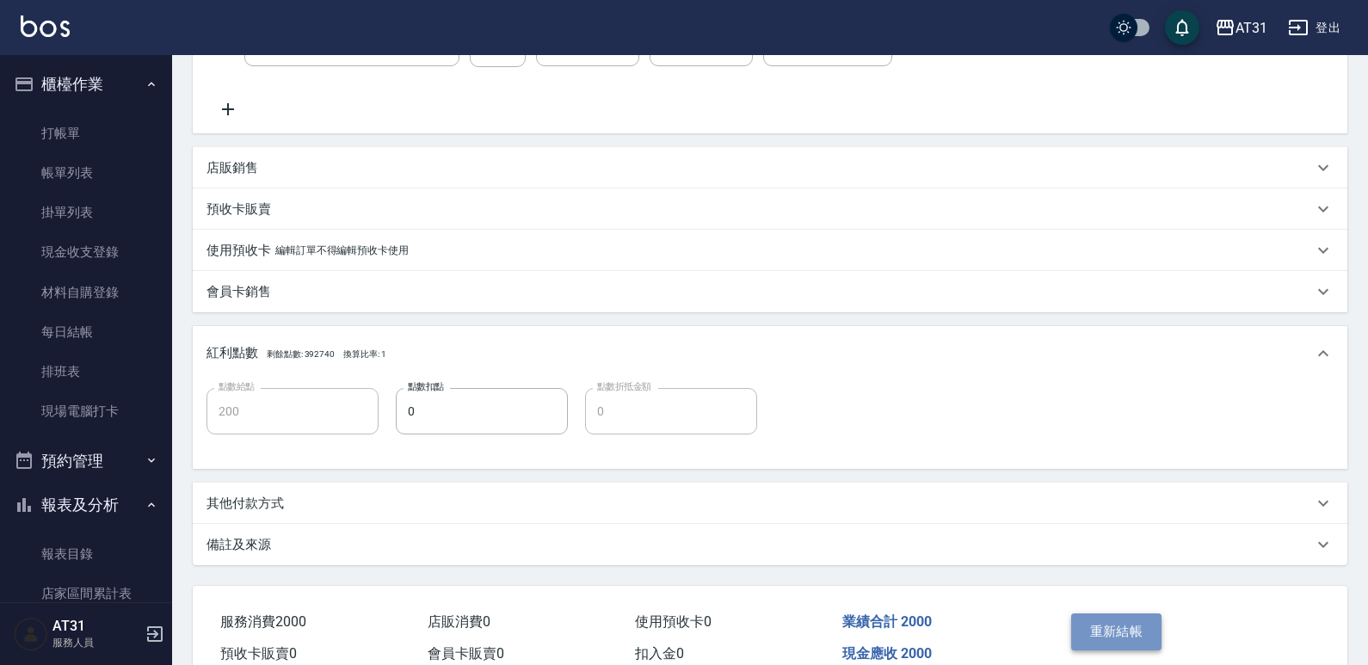
click at [1107, 621] on button "重新結帳" at bounding box center [1116, 631] width 91 height 36
